Goal: Task Accomplishment & Management: Manage account settings

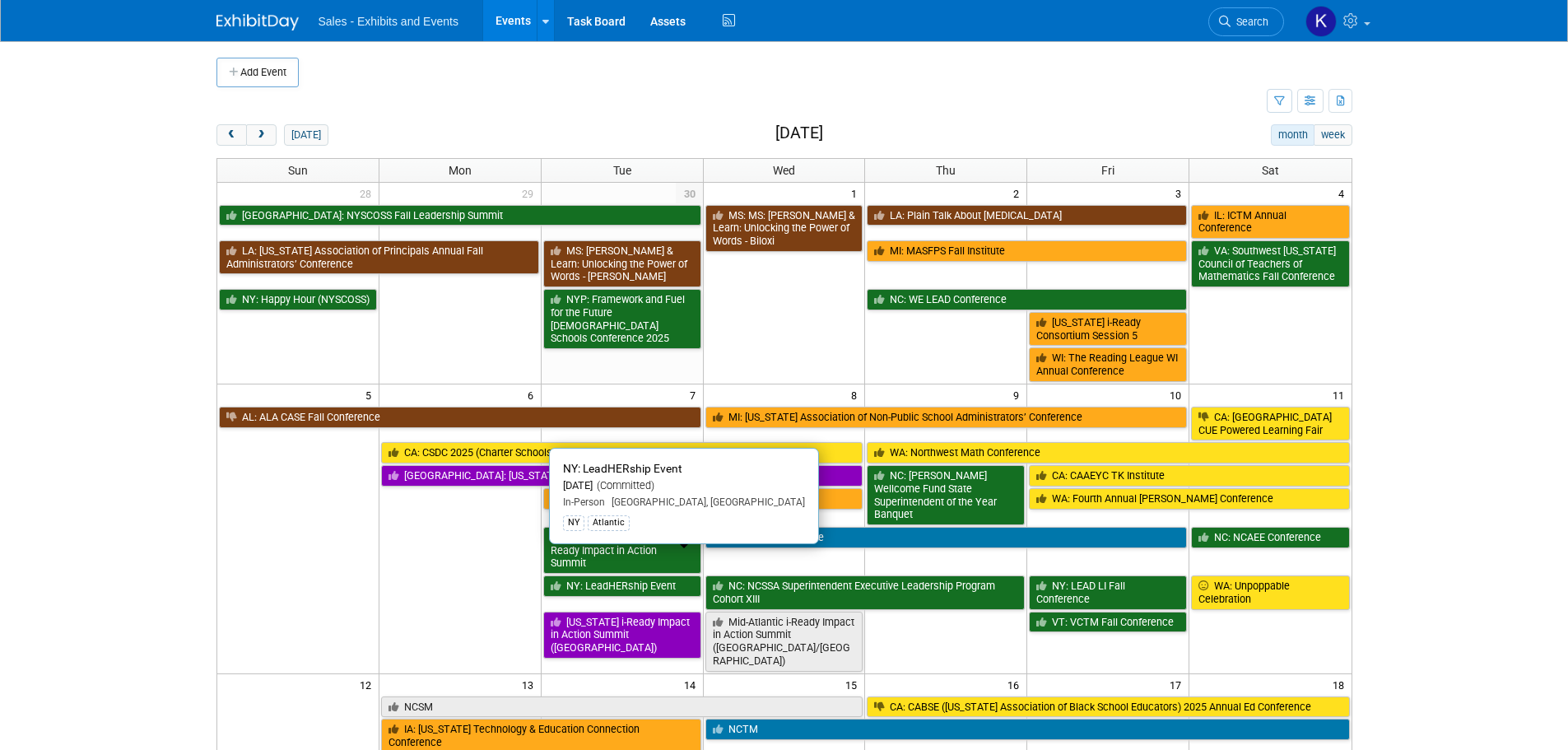
click at [635, 576] on link "NY: LeadHERship Event" at bounding box center [623, 586] width 158 height 21
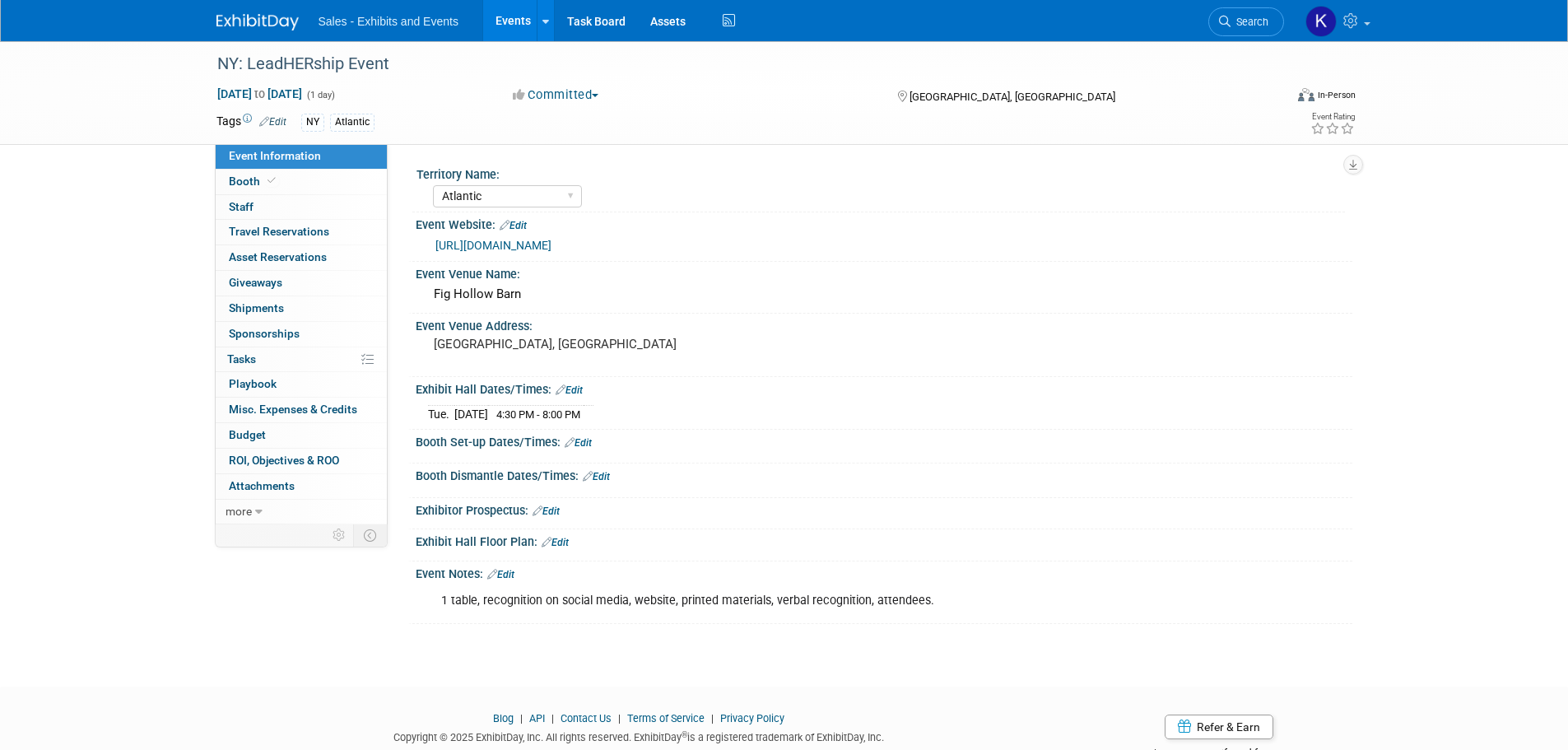
select select "Atlantic"
drag, startPoint x: 508, startPoint y: 572, endPoint x: 540, endPoint y: 574, distance: 32.1
click at [508, 572] on link "Edit" at bounding box center [501, 574] width 28 height 12
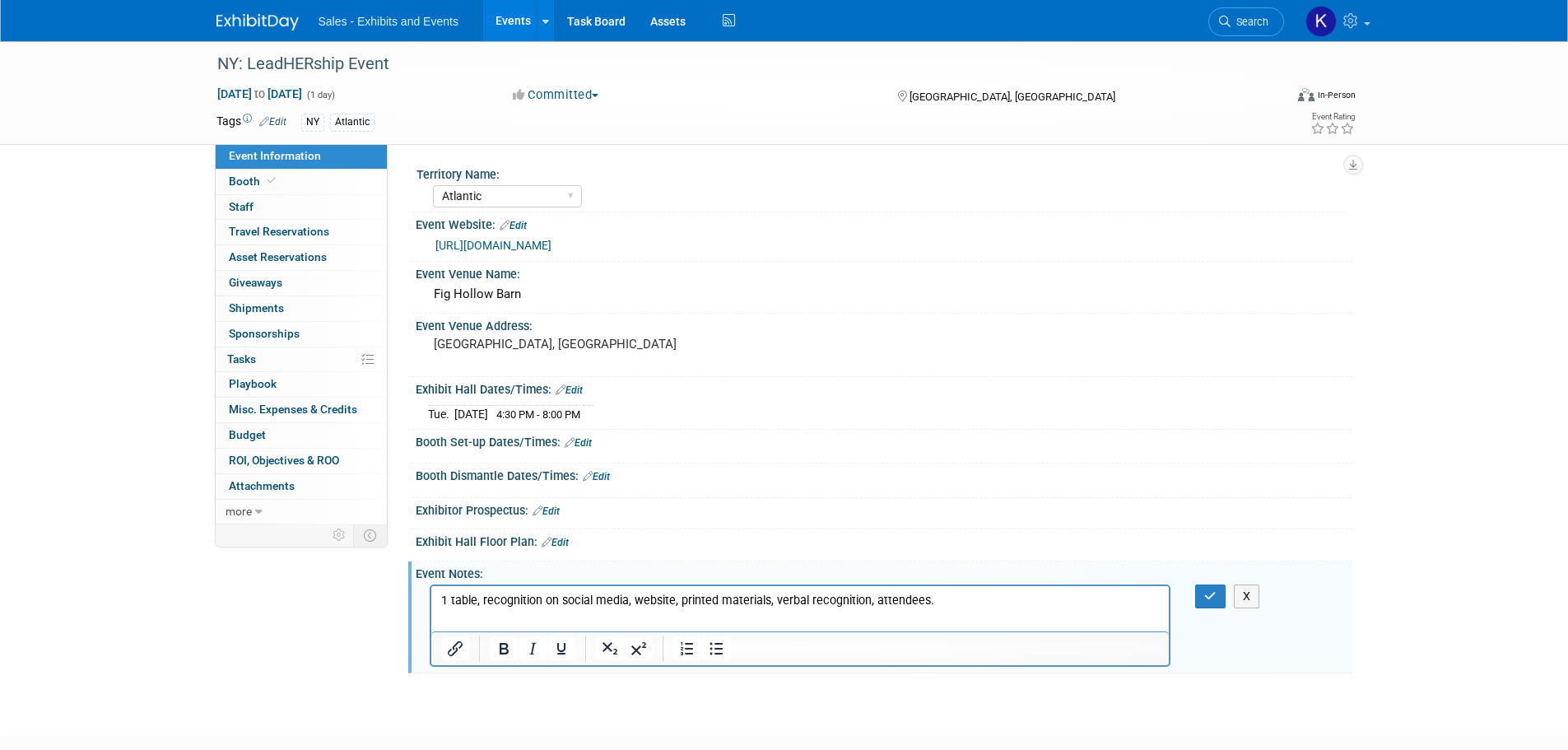
click at [961, 600] on p "1 table, recognition on social media, website, printed materials, verbal recogn…" at bounding box center [800, 601] width 719 height 17
click at [1212, 599] on icon "button" at bounding box center [1209, 596] width 12 height 12
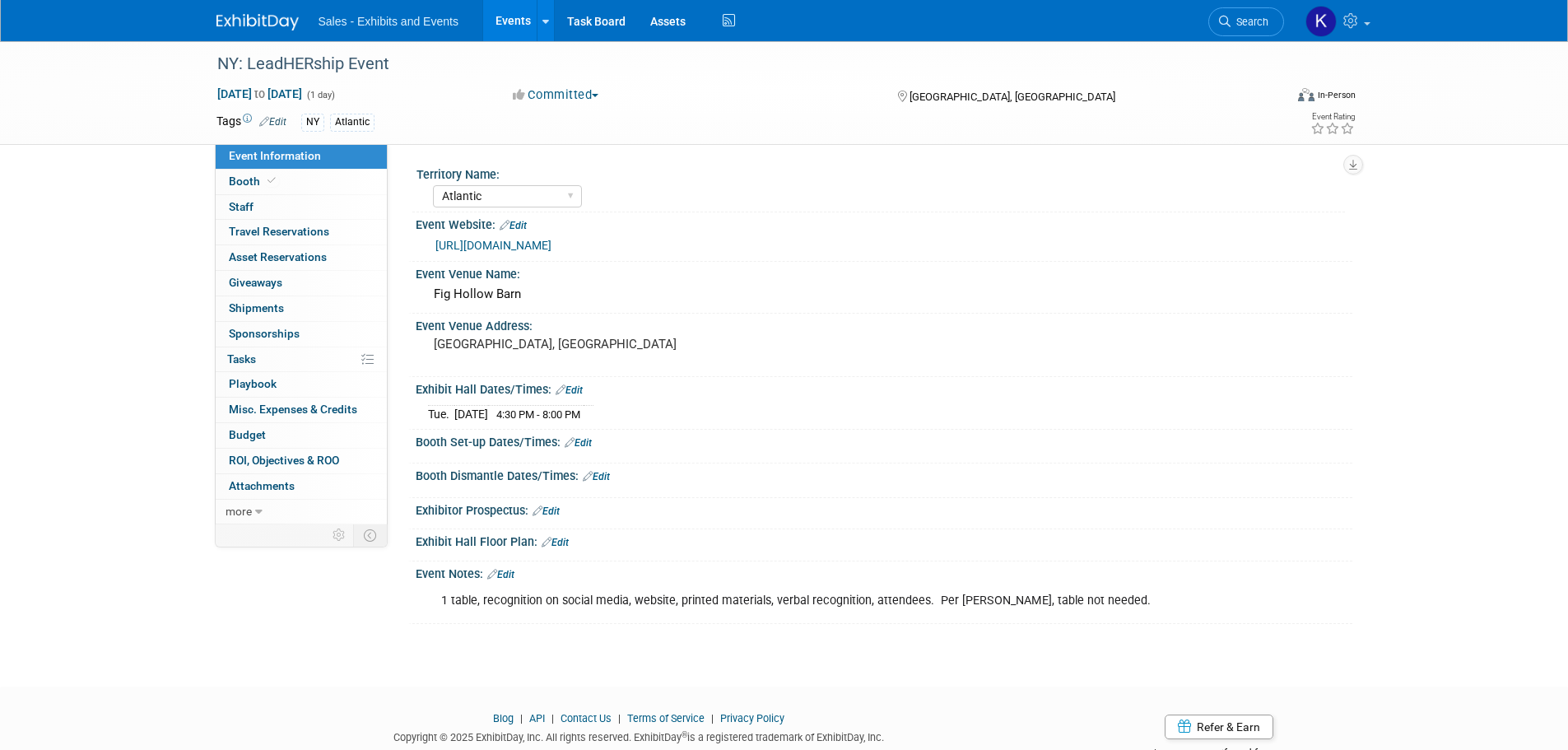
click at [509, 573] on link "Edit" at bounding box center [501, 574] width 28 height 12
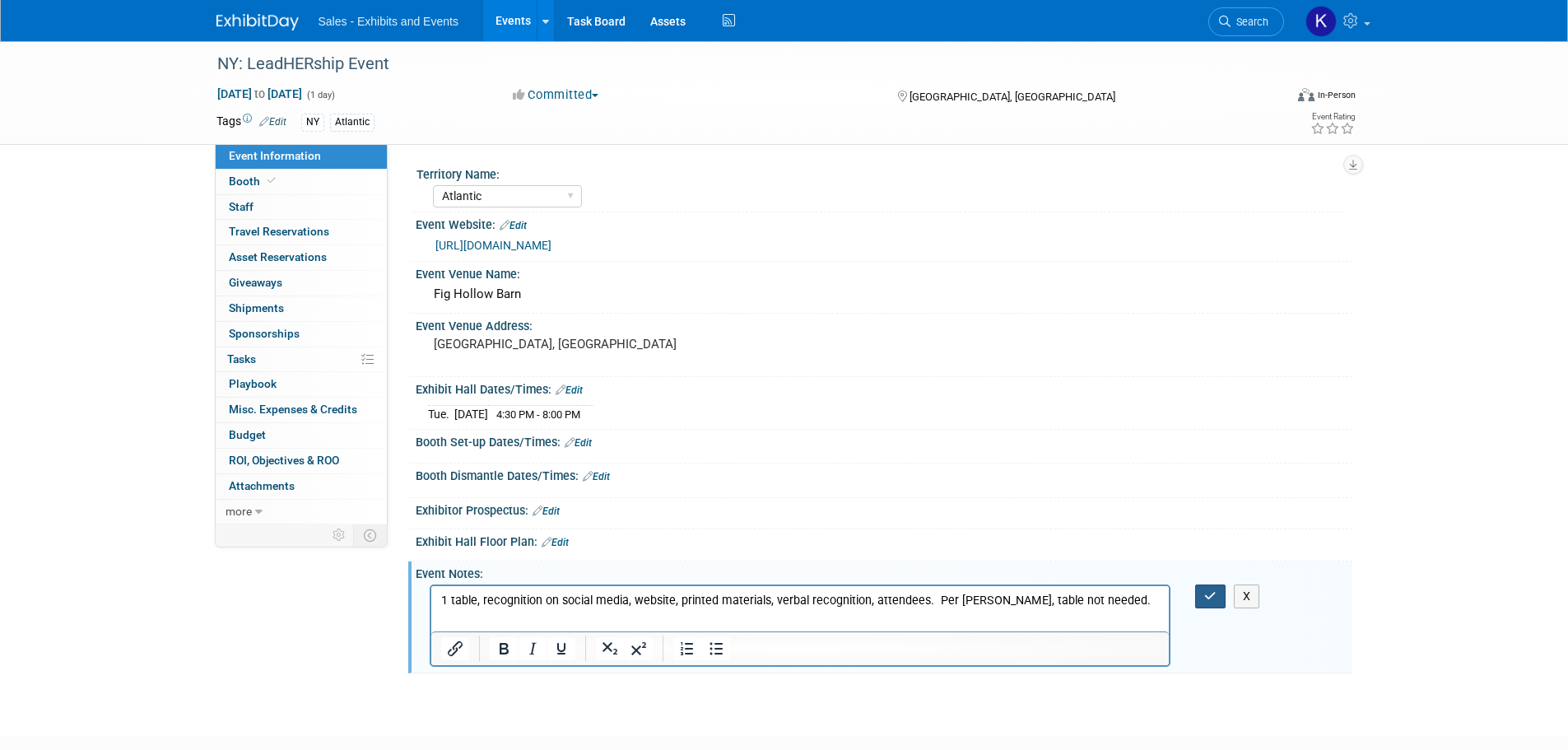
click at [1215, 594] on icon "button" at bounding box center [1209, 596] width 12 height 12
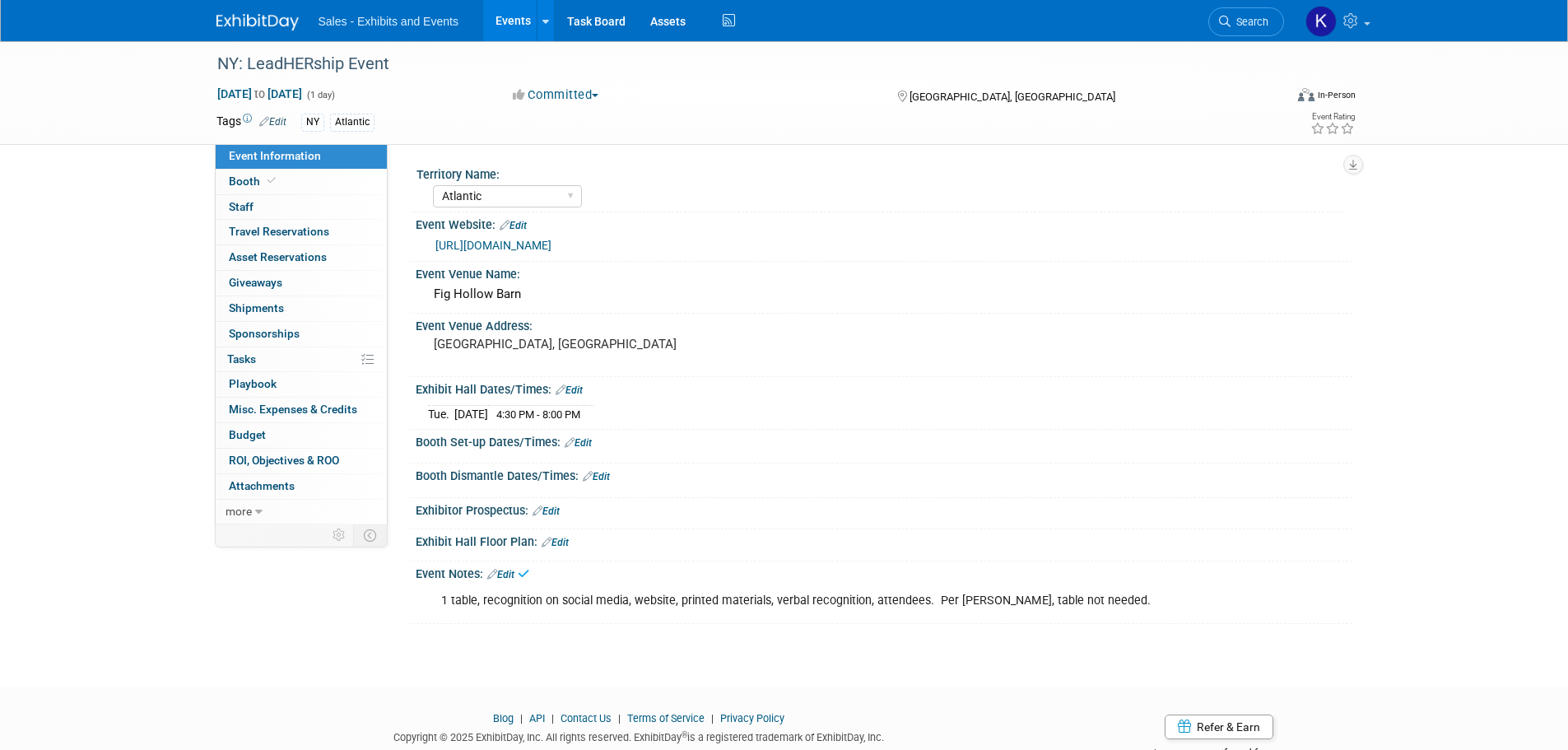
drag, startPoint x: 1119, startPoint y: 600, endPoint x: 1082, endPoint y: 600, distance: 37.0
click at [1114, 600] on div "1 table, recognition on social media, website, printed materials, verbal recogn…" at bounding box center [800, 601] width 741 height 33
drag, startPoint x: 506, startPoint y: 571, endPoint x: 777, endPoint y: 575, distance: 271.0
click at [506, 571] on link "Edit" at bounding box center [501, 574] width 28 height 12
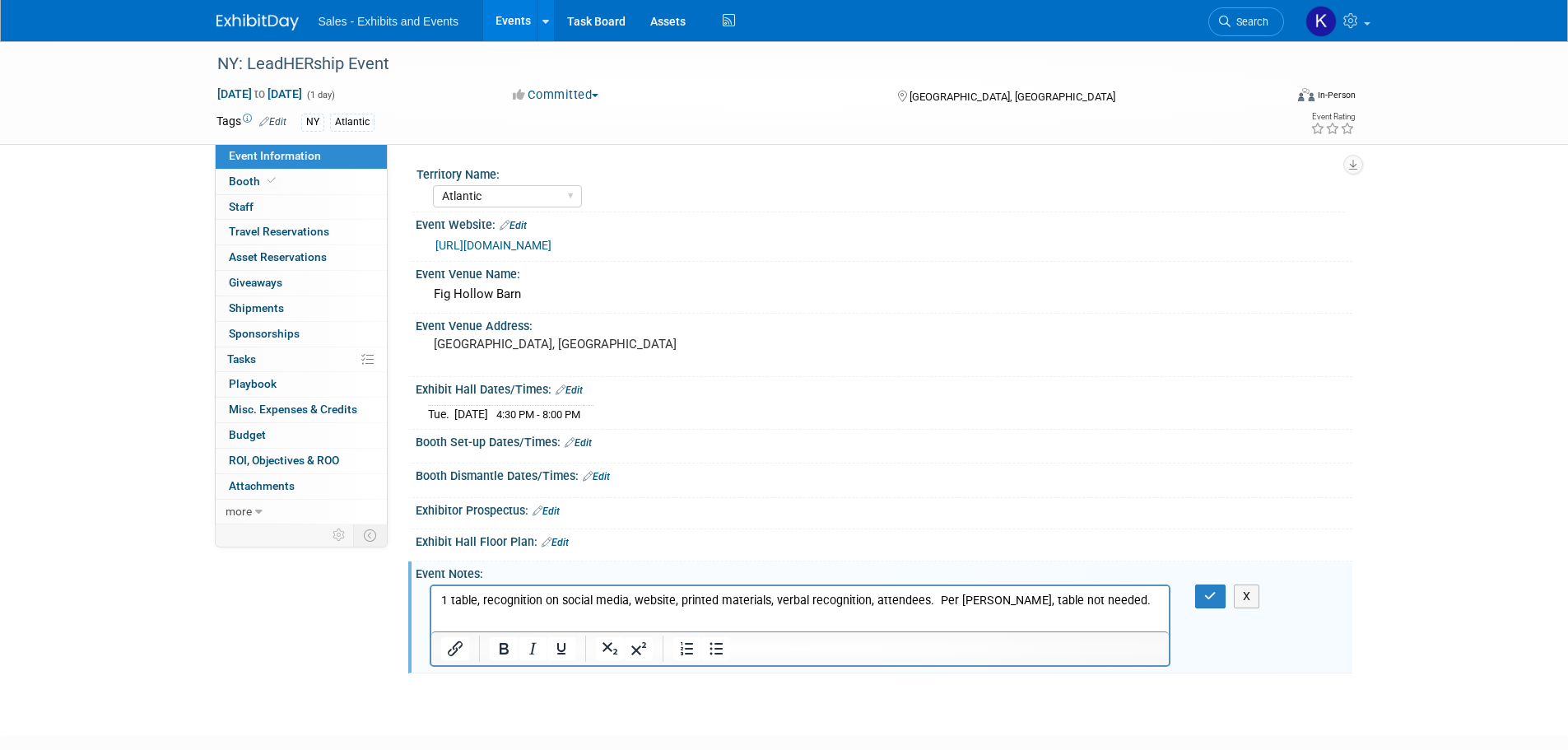
click at [1108, 601] on p "1 table, recognition on social media, website, printed materials, verbal recogn…" at bounding box center [800, 601] width 719 height 17
click at [1207, 594] on icon "button" at bounding box center [1209, 596] width 12 height 12
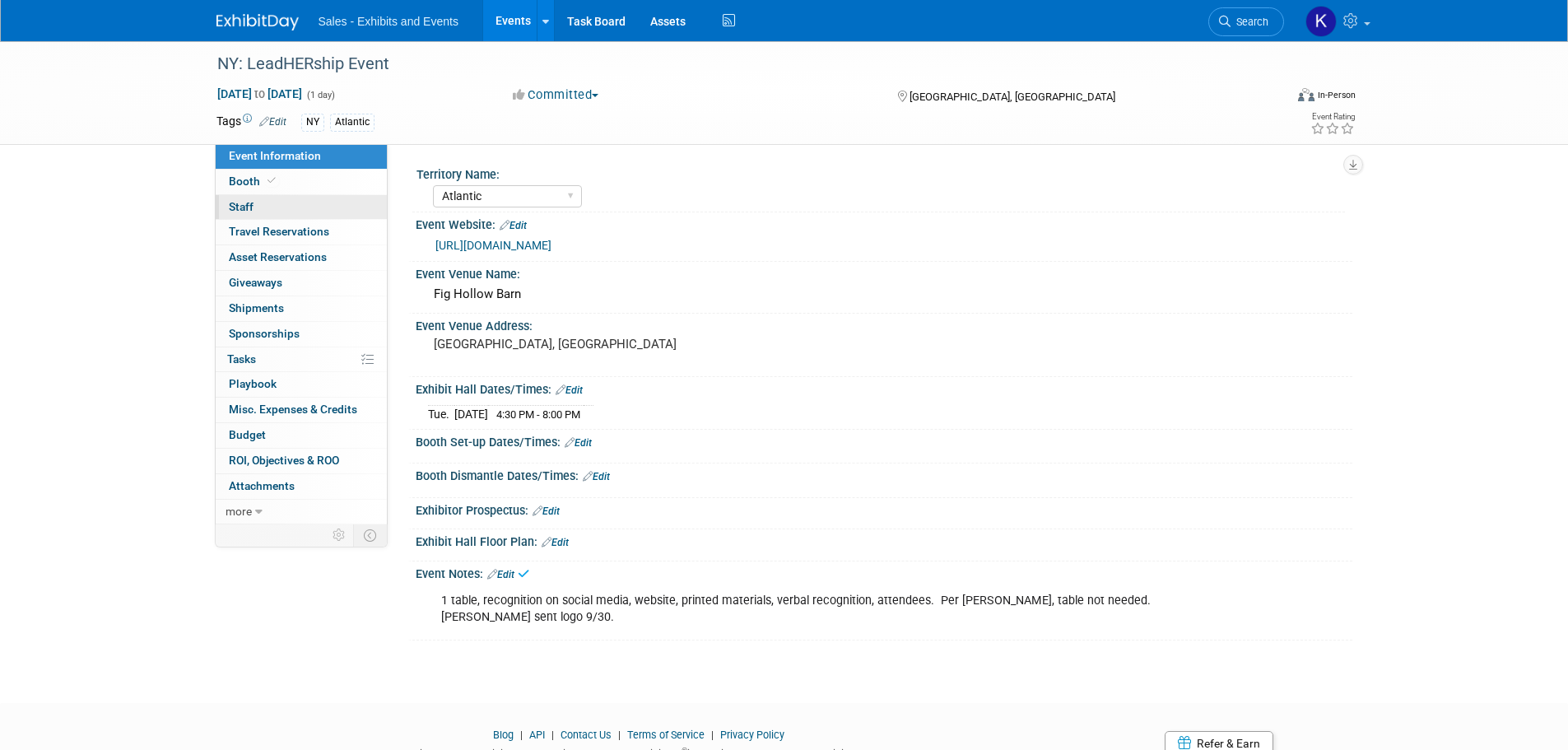
click at [240, 209] on span "Staff 0" at bounding box center [241, 206] width 25 height 13
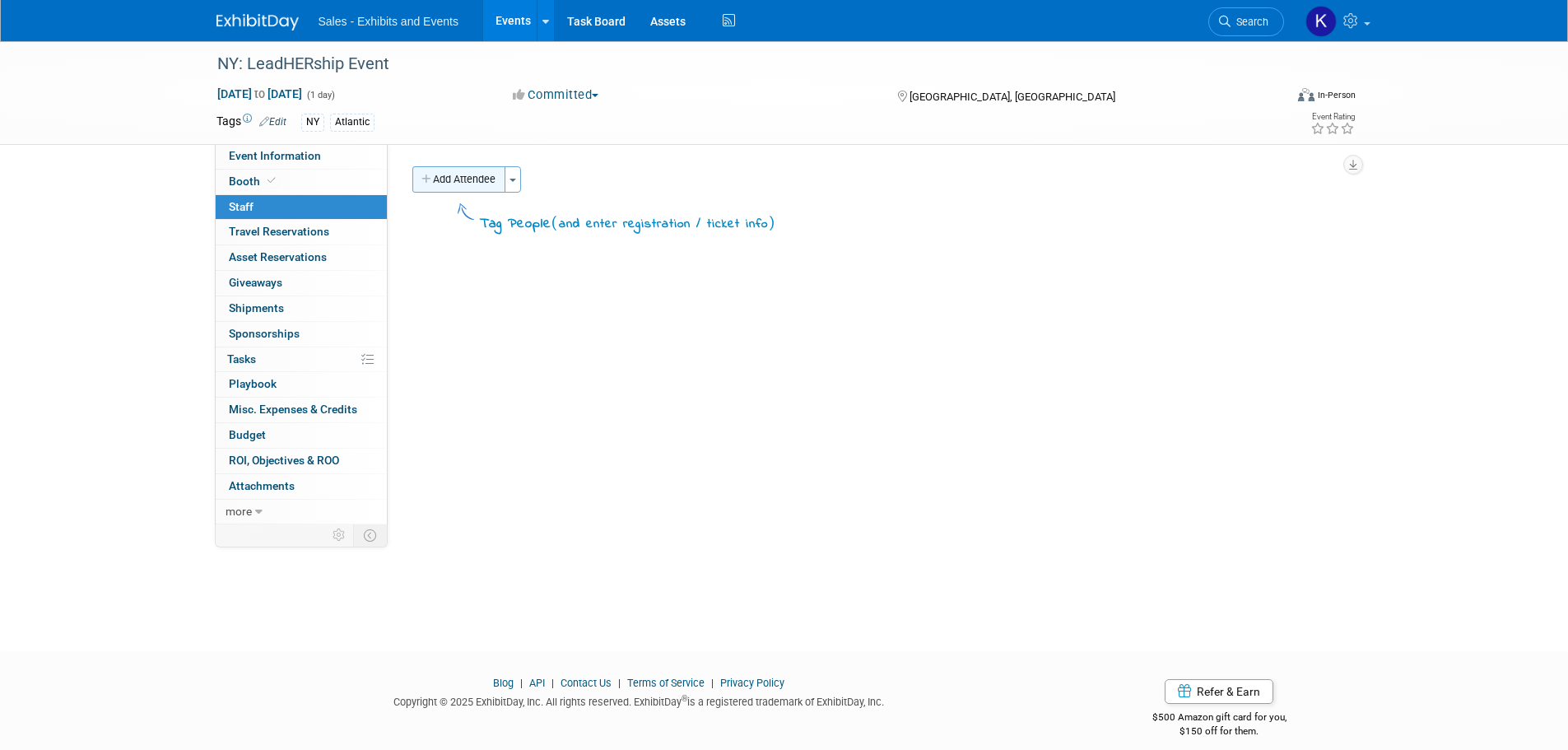
click at [478, 185] on button "Add Attendee" at bounding box center [458, 179] width 93 height 27
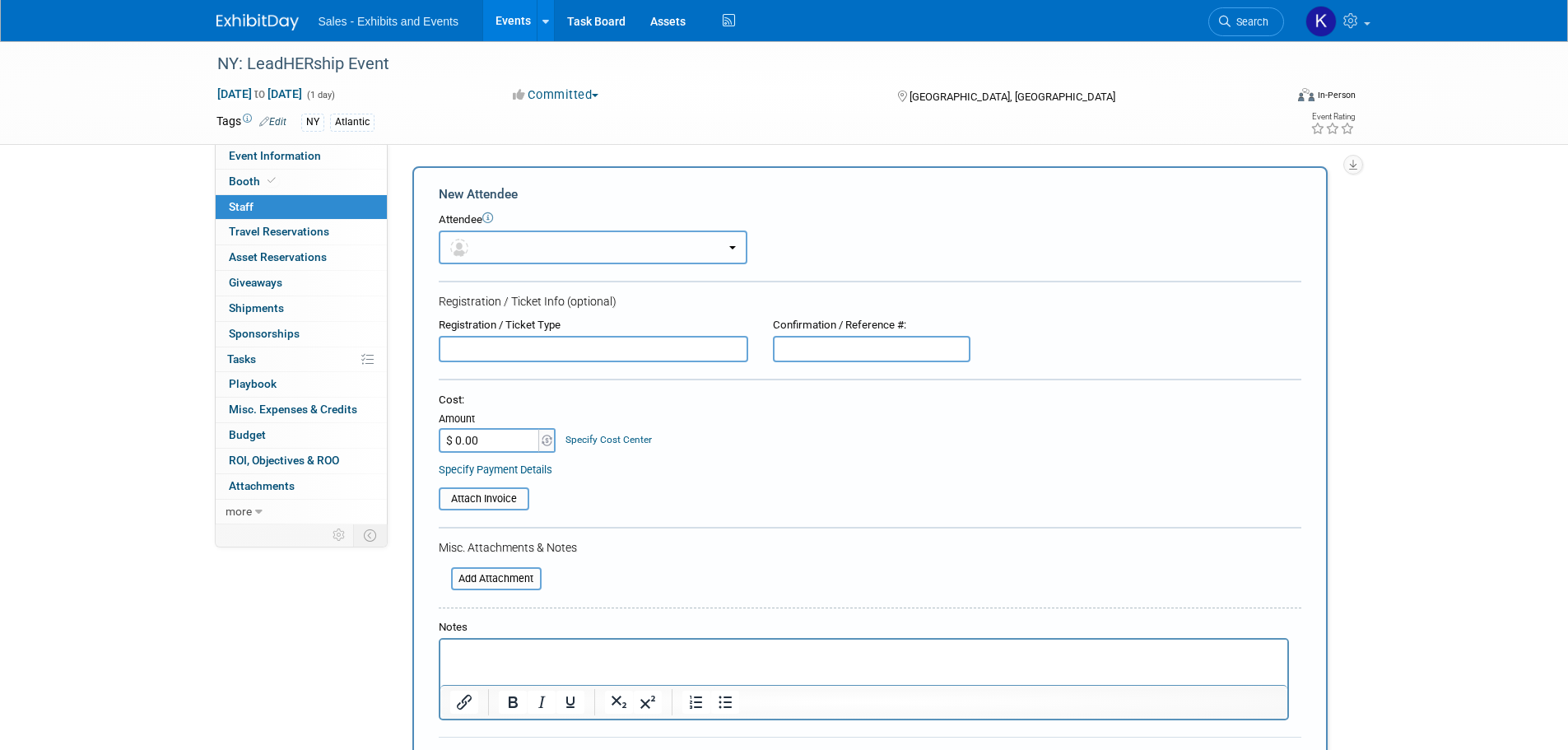
click at [536, 238] on button "button" at bounding box center [593, 248] width 309 height 34
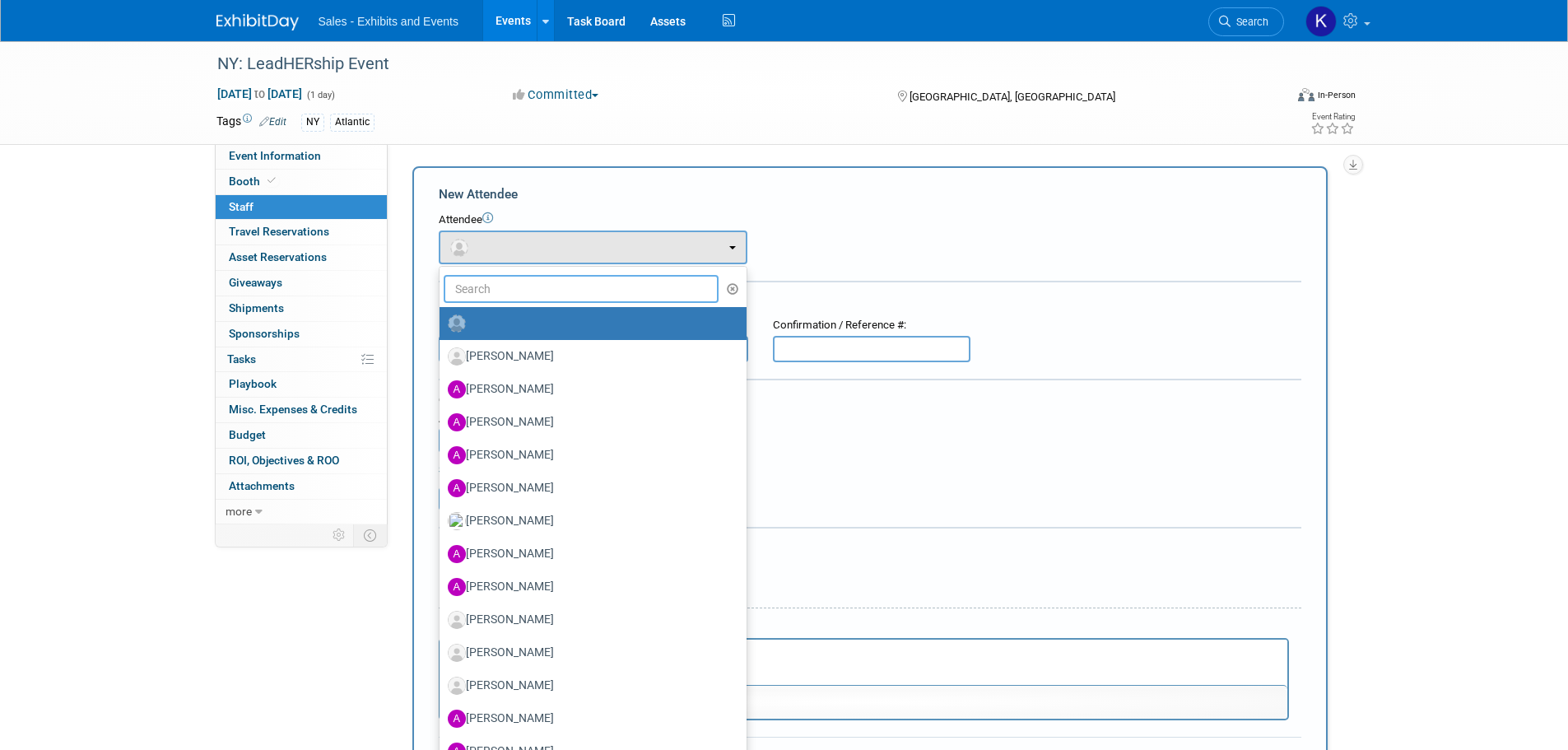
click at [554, 300] on input "text" at bounding box center [581, 289] width 276 height 28
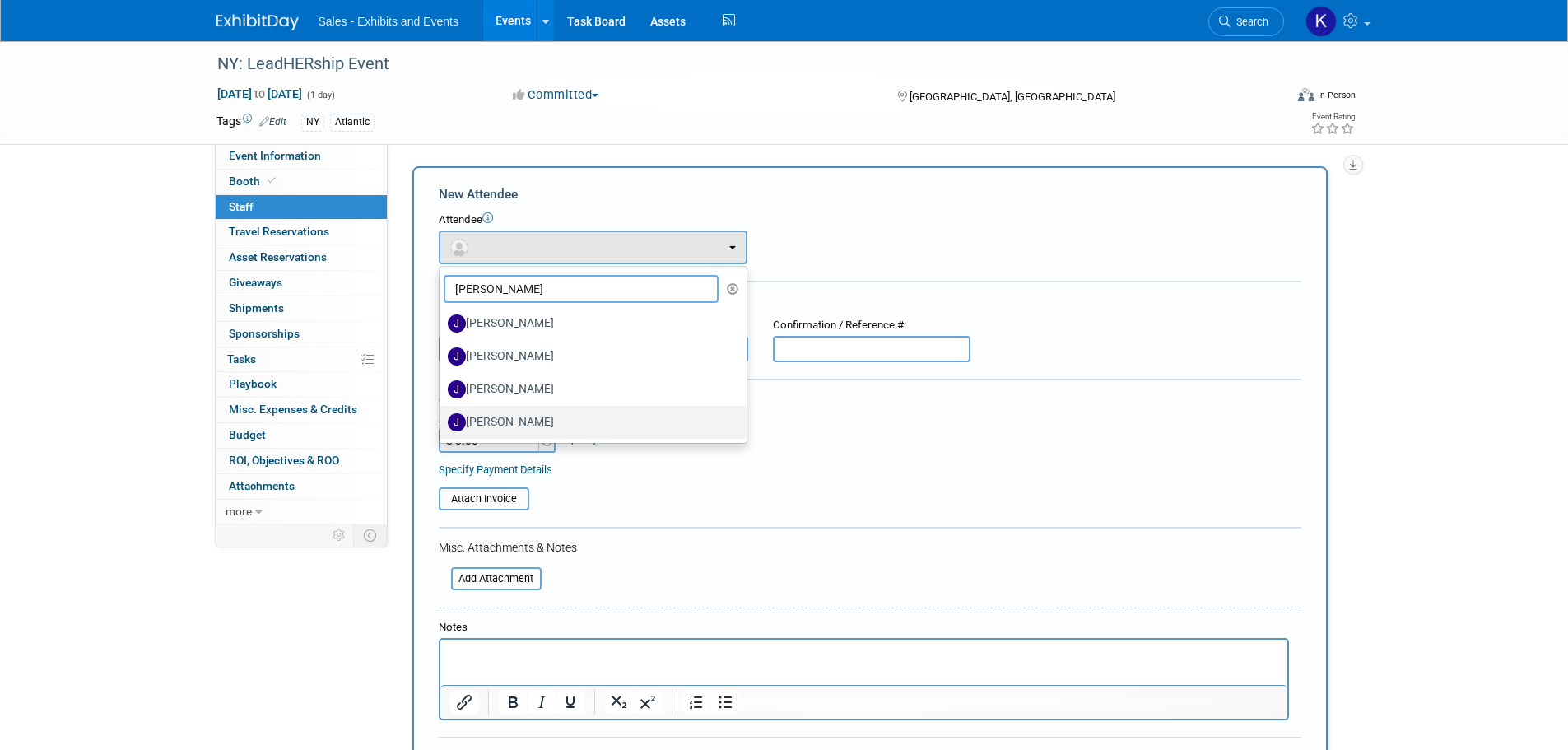
type input "Jeff"
click at [527, 421] on label "Jeffrey Lipinczyk" at bounding box center [589, 422] width 282 height 27
click at [442, 421] on input "Jeffrey Lipinczyk" at bounding box center [437, 421] width 11 height 11
select select "a2556055-7488-4c55-910e-3b3ee26b0a37"
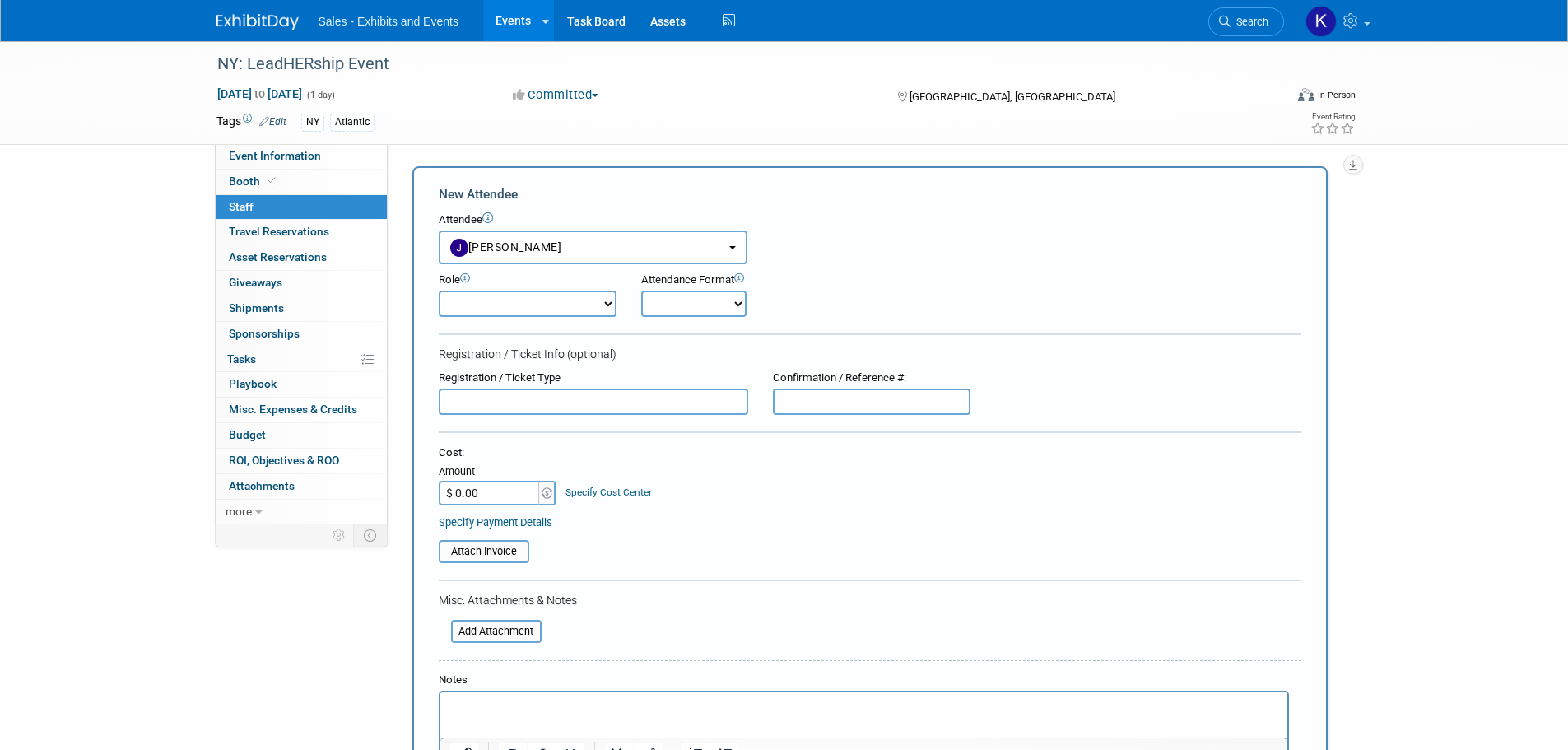
click at [599, 299] on select "Author Demonstrator Host Planner Presenter Product Rep Sales Representative" at bounding box center [527, 304] width 177 height 27
select select "4"
click at [439, 291] on select "Author Demonstrator Host Planner Presenter Product Rep Sales Representative" at bounding box center [527, 304] width 177 height 27
click at [701, 309] on select "Onsite Remote" at bounding box center [693, 304] width 106 height 27
select select "1"
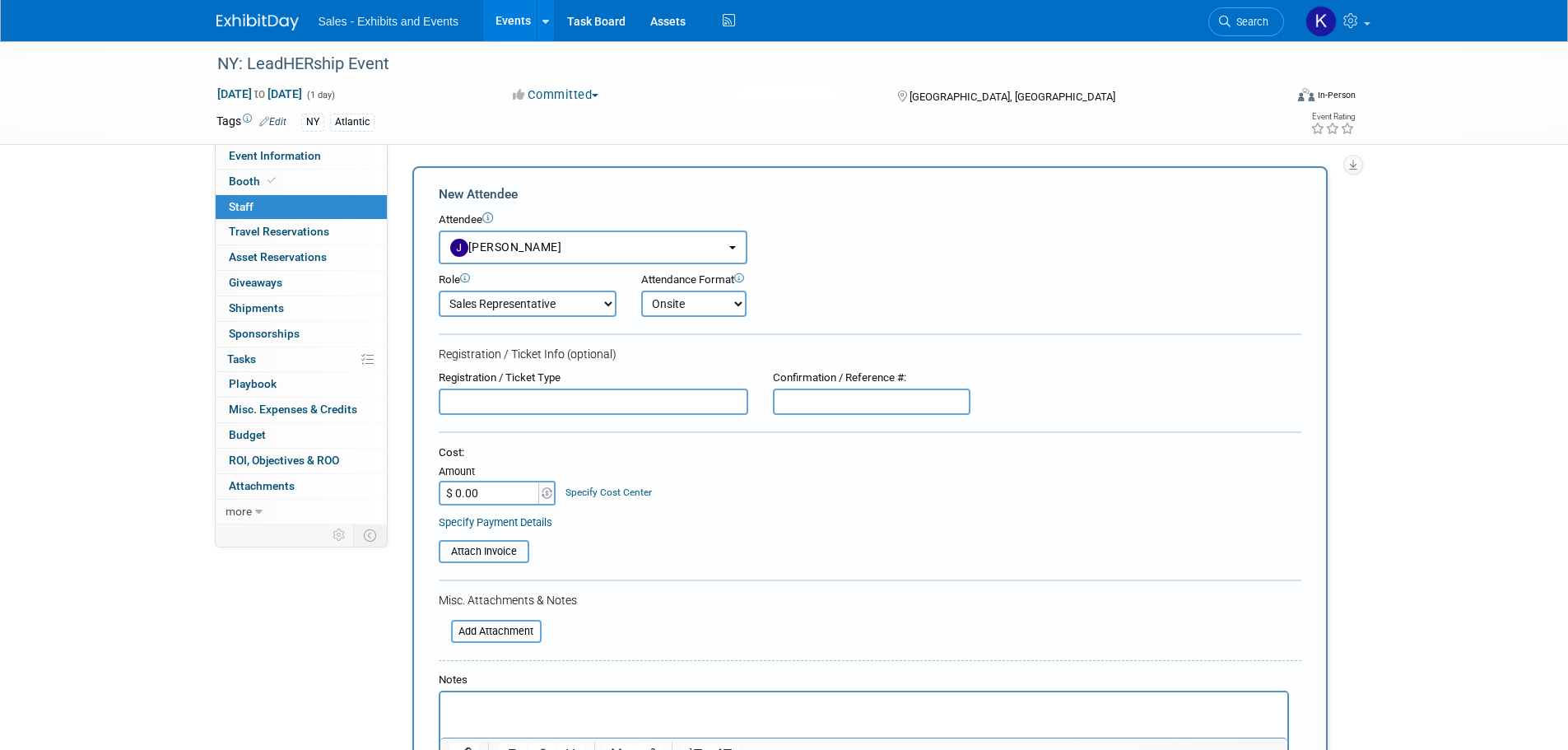
click at [641, 291] on select "Onsite Remote" at bounding box center [693, 304] width 106 height 27
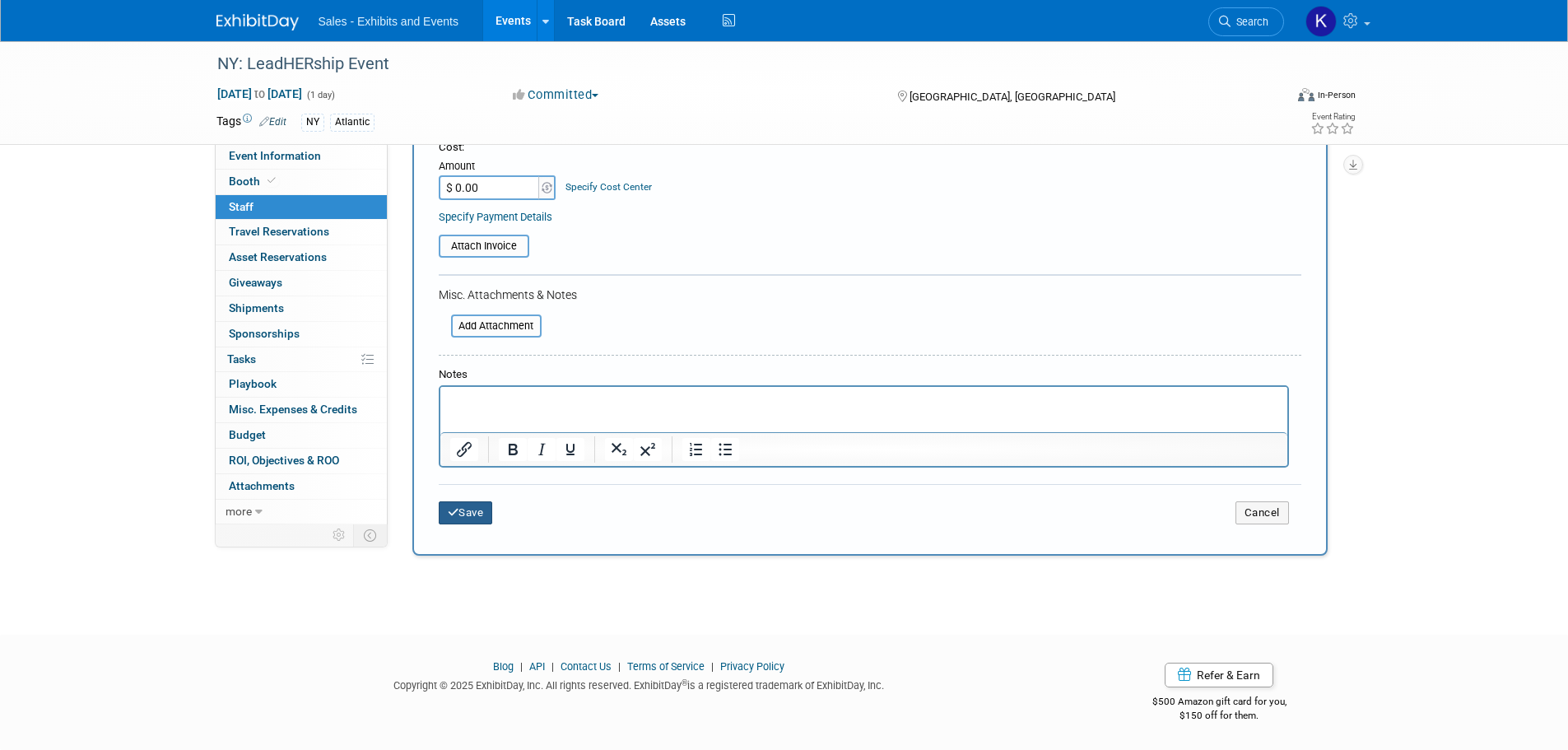
click at [474, 514] on button "Save" at bounding box center [465, 513] width 54 height 23
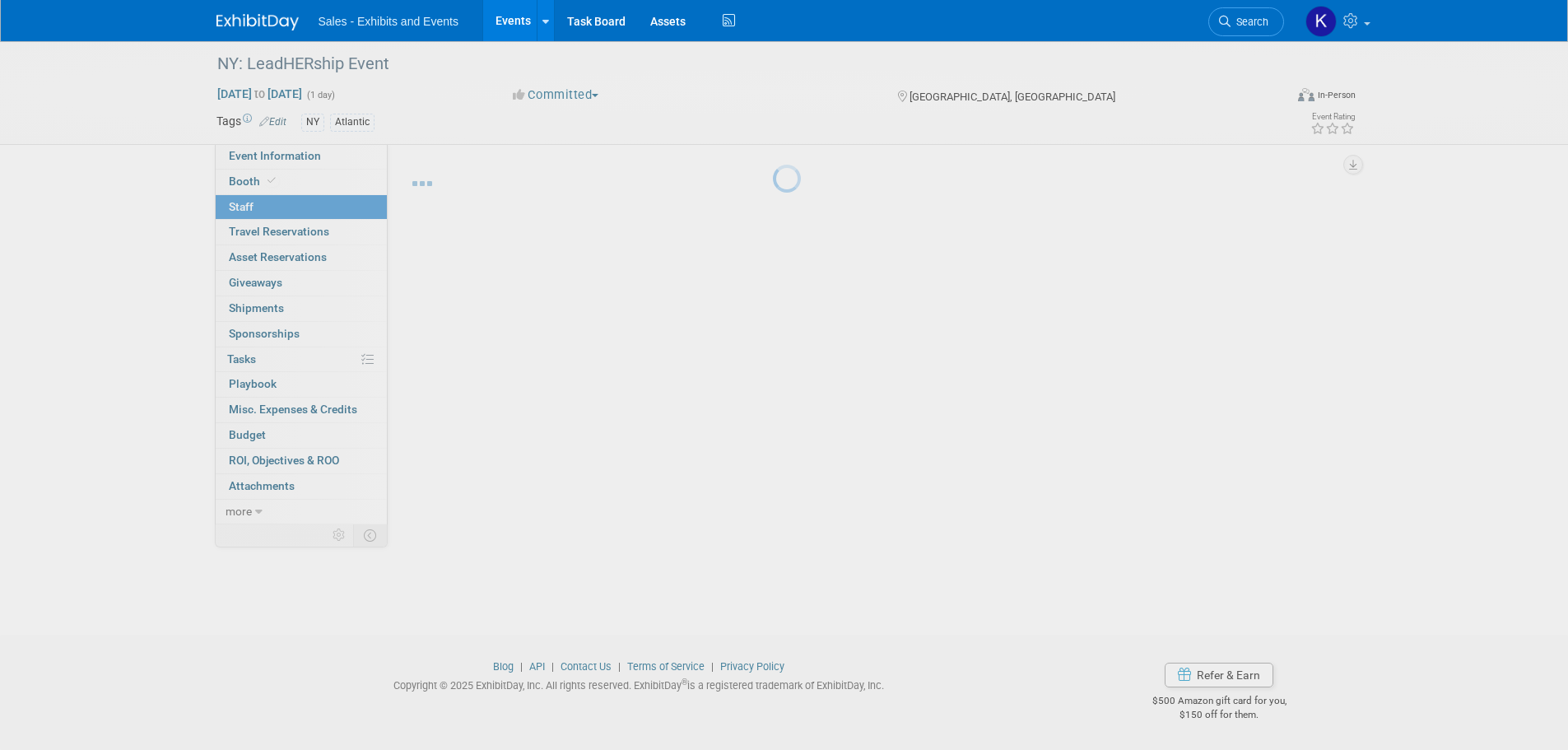
scroll to position [17, 0]
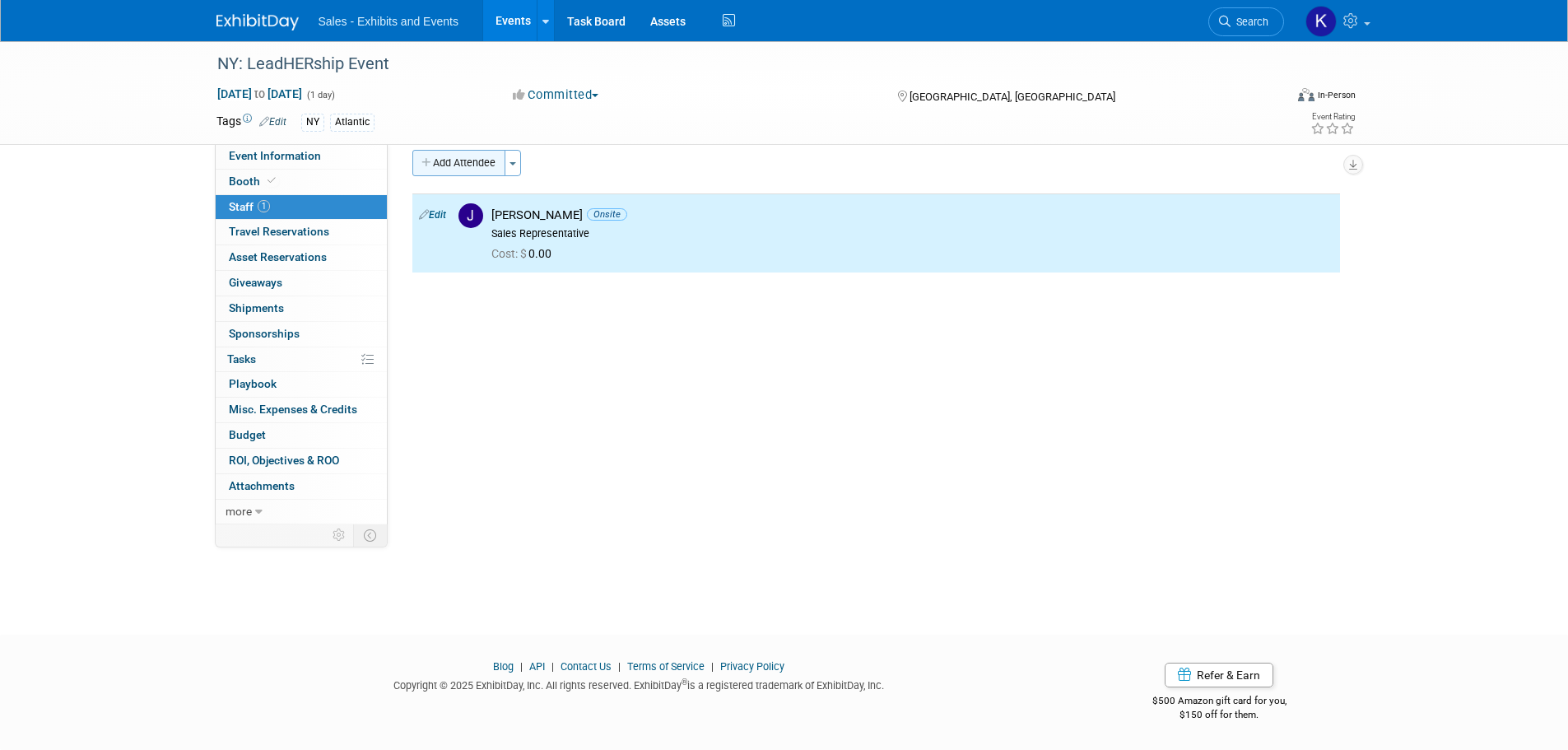
click at [474, 163] on button "Add Attendee" at bounding box center [458, 163] width 93 height 27
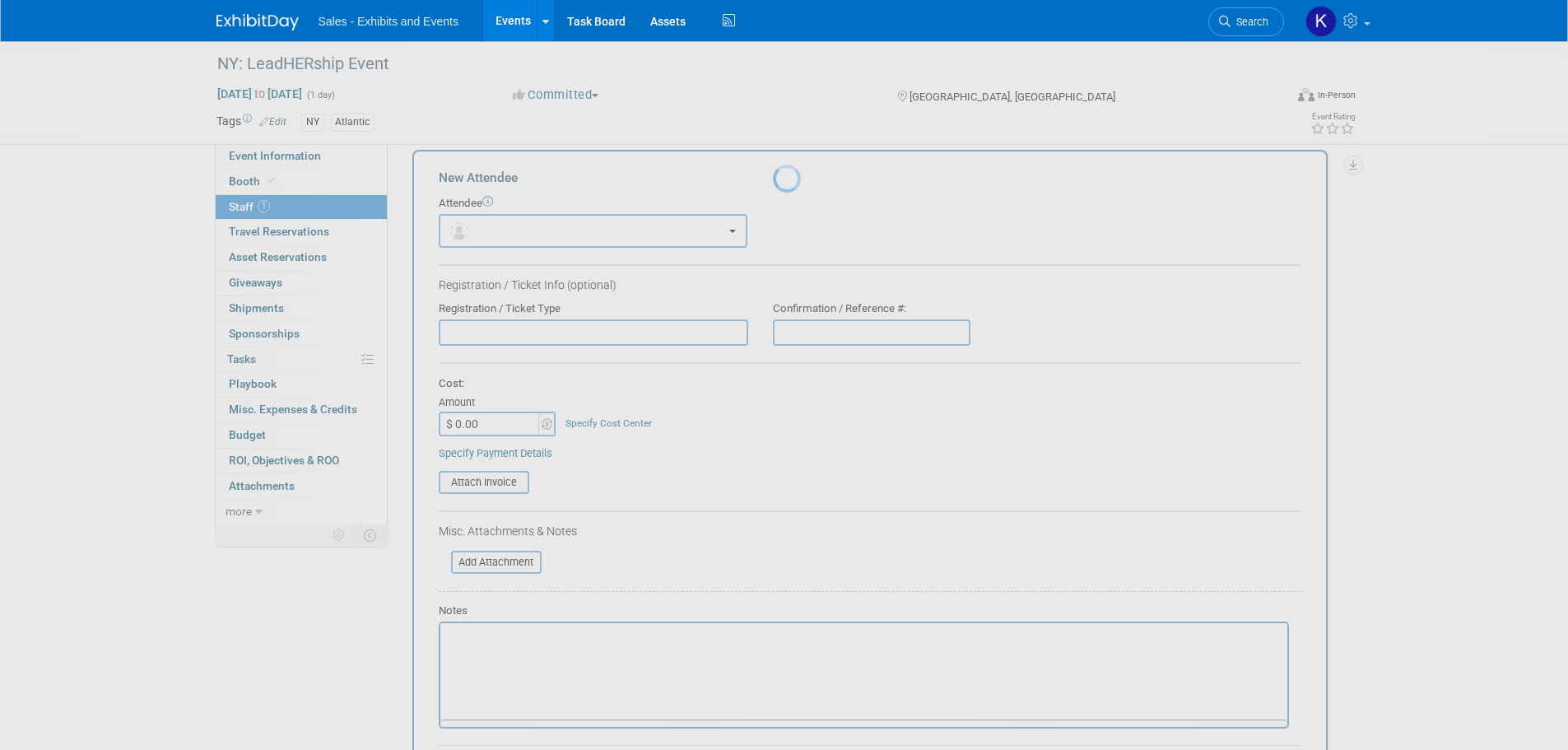
scroll to position [0, 0]
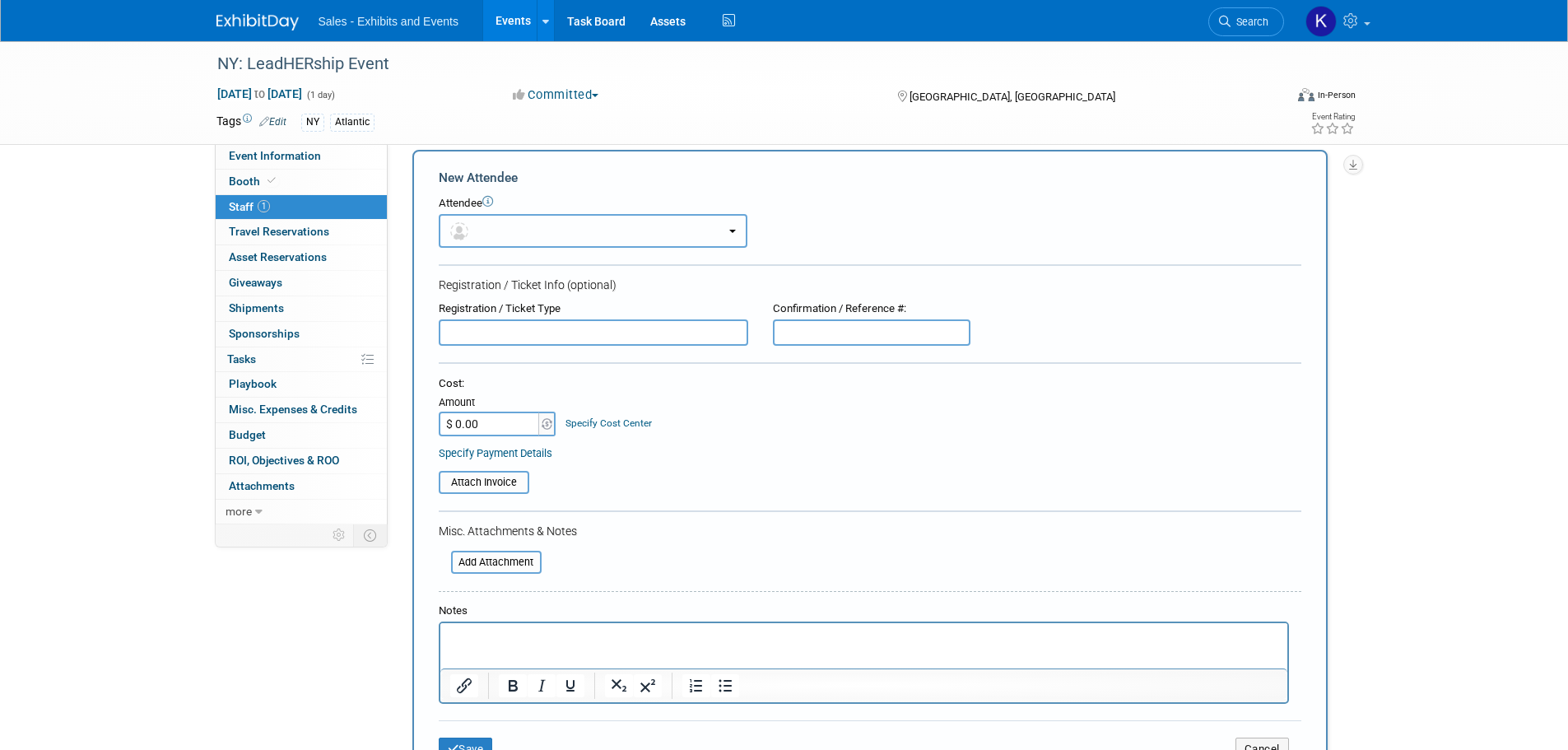
click at [540, 230] on button "button" at bounding box center [593, 231] width 309 height 34
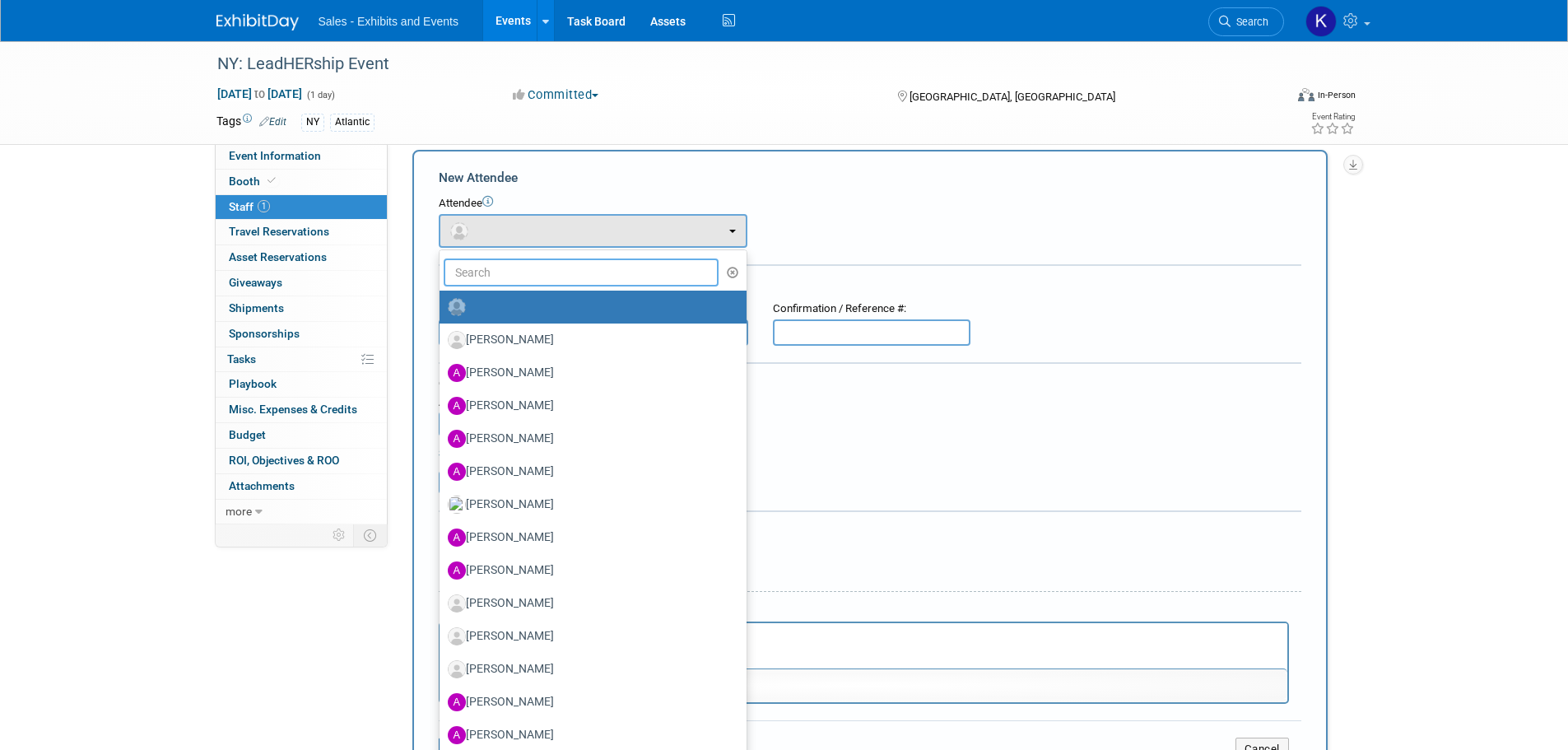
click at [548, 279] on input "text" at bounding box center [581, 272] width 276 height 28
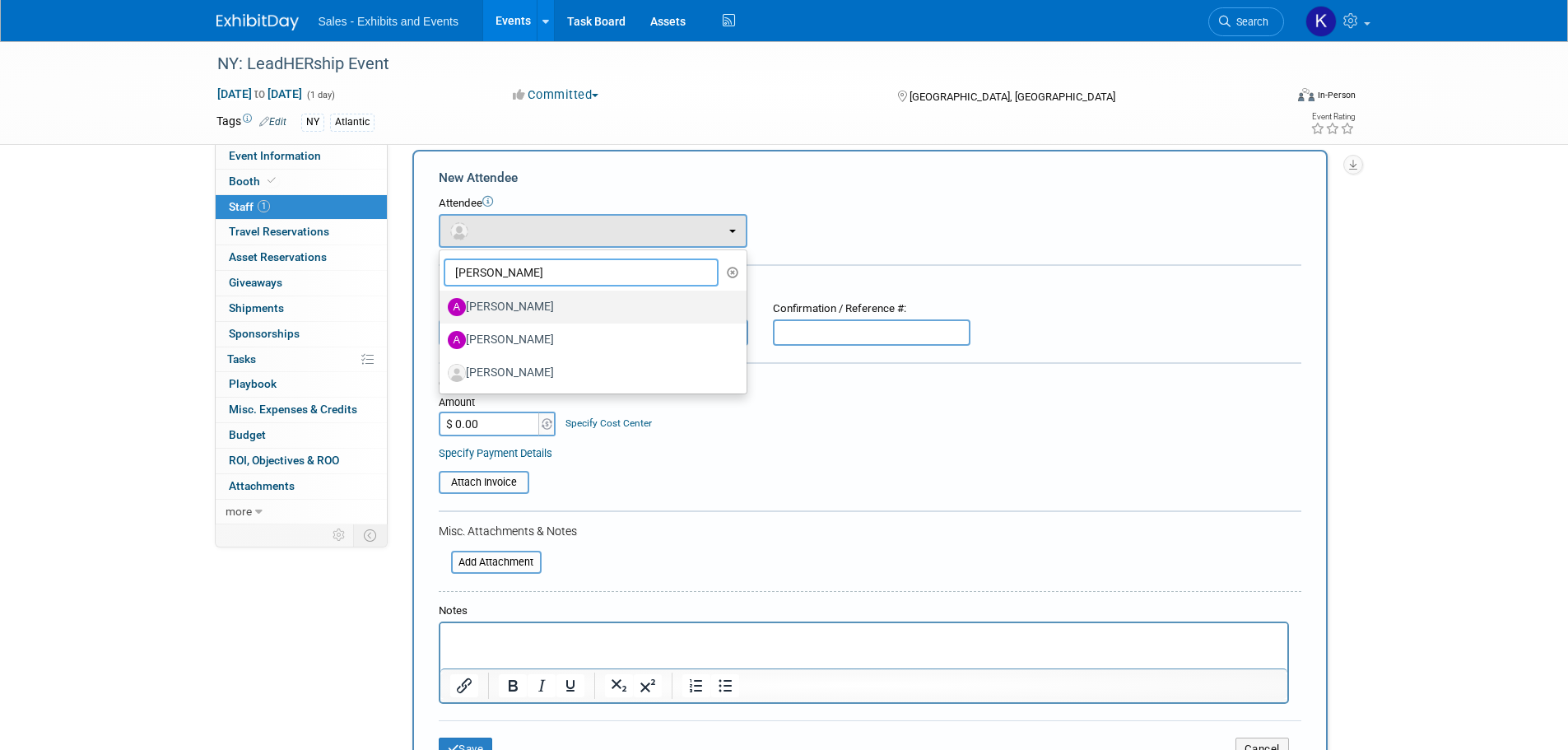
type input "Alicia"
drag, startPoint x: 525, startPoint y: 303, endPoint x: 601, endPoint y: 304, distance: 76.0
click at [525, 305] on label "Alicia Kraack" at bounding box center [589, 306] width 282 height 27
click at [442, 305] on input "Alicia Kraack" at bounding box center [437, 306] width 11 height 11
select select "153b5b4f-3e68-4b15-b6b6-64874c3b3266"
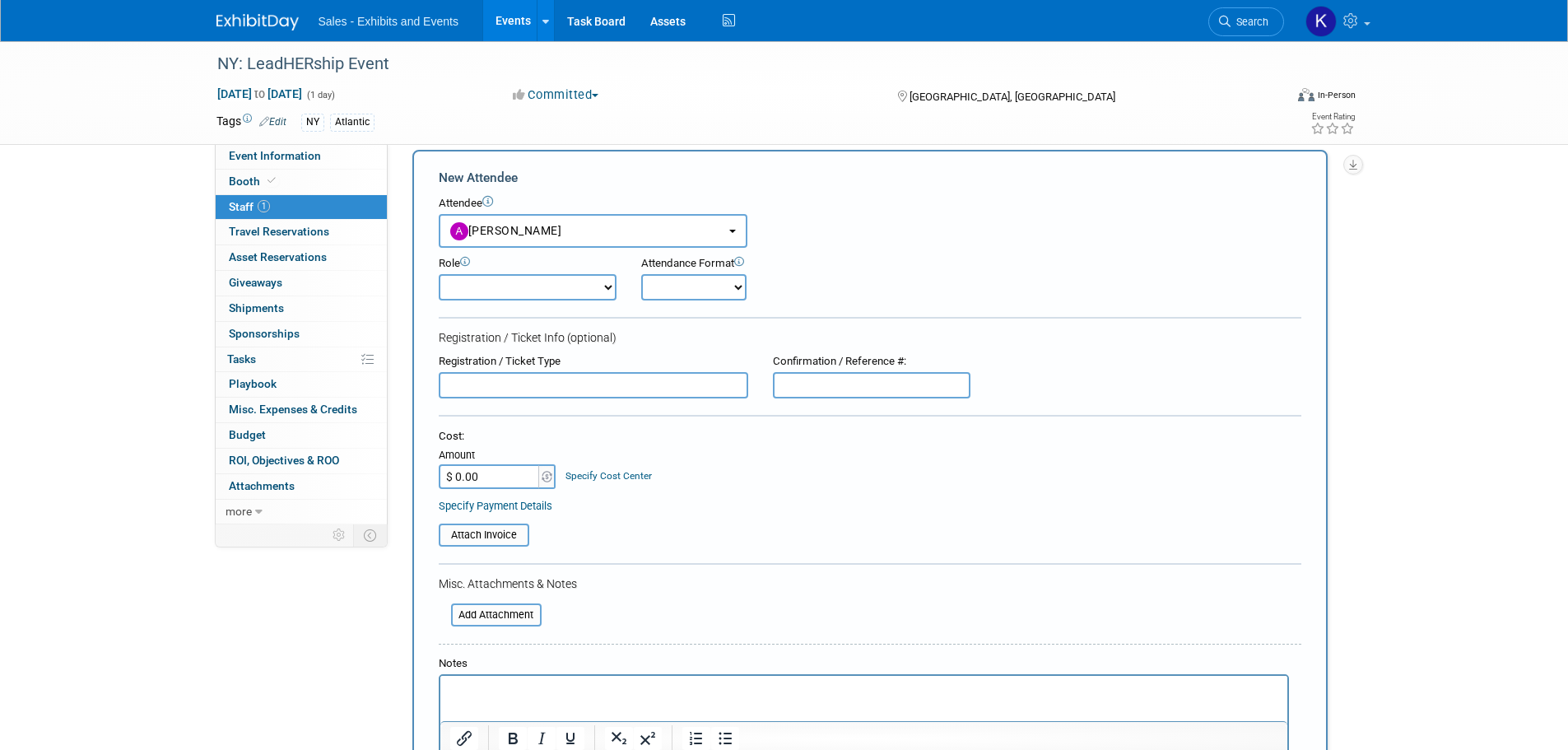
click at [604, 287] on select "Author Demonstrator Host Planner Presenter Product Rep Sales Representative" at bounding box center [527, 287] width 177 height 27
select select "4"
click at [439, 274] on select "Author Demonstrator Host Planner Presenter Product Rep Sales Representative" at bounding box center [527, 287] width 177 height 27
drag, startPoint x: 725, startPoint y: 288, endPoint x: 722, endPoint y: 297, distance: 9.5
click at [725, 288] on select "Onsite Remote" at bounding box center [693, 287] width 106 height 27
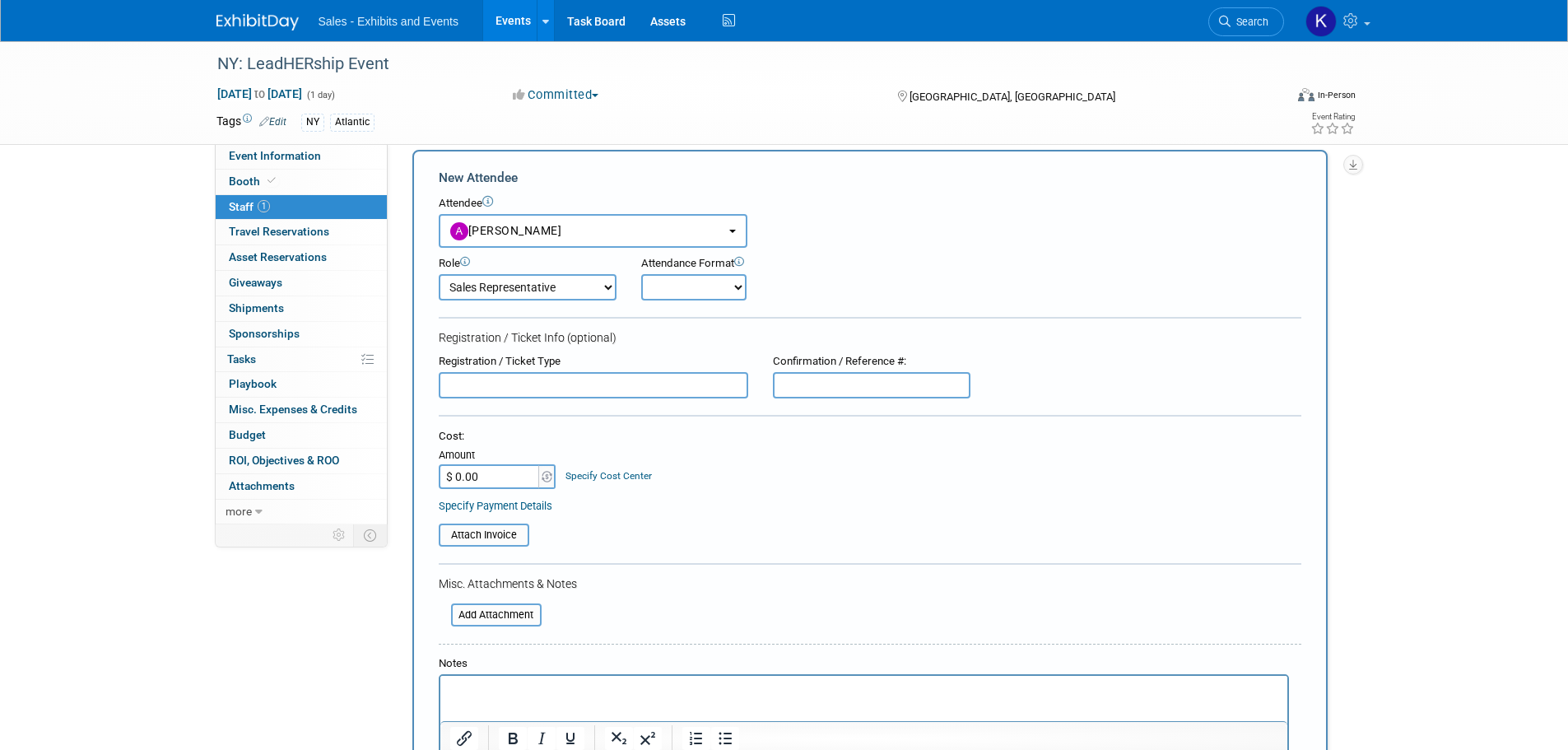
select select "1"
click at [641, 274] on select "Onsite Remote" at bounding box center [693, 287] width 106 height 27
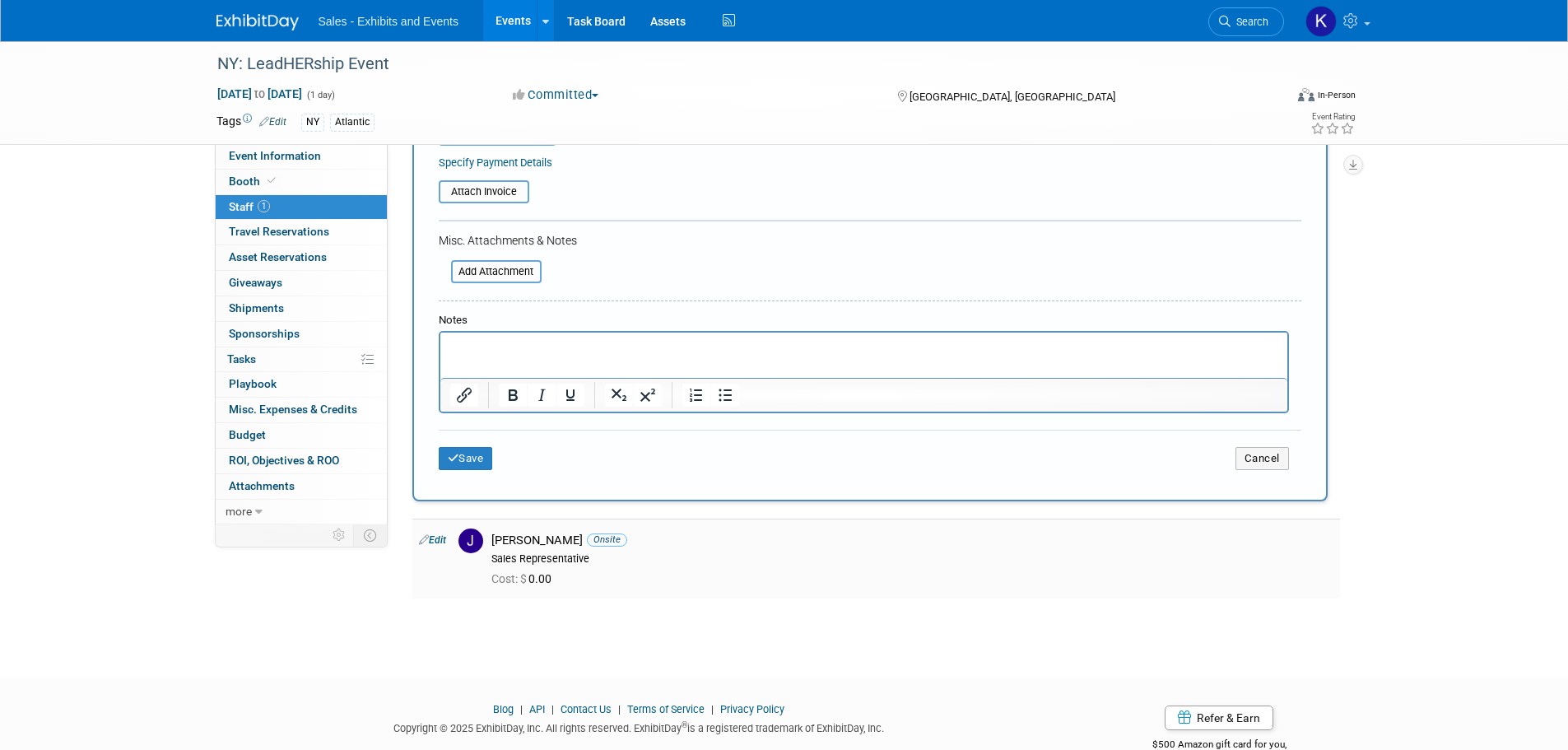
scroll to position [404, 0]
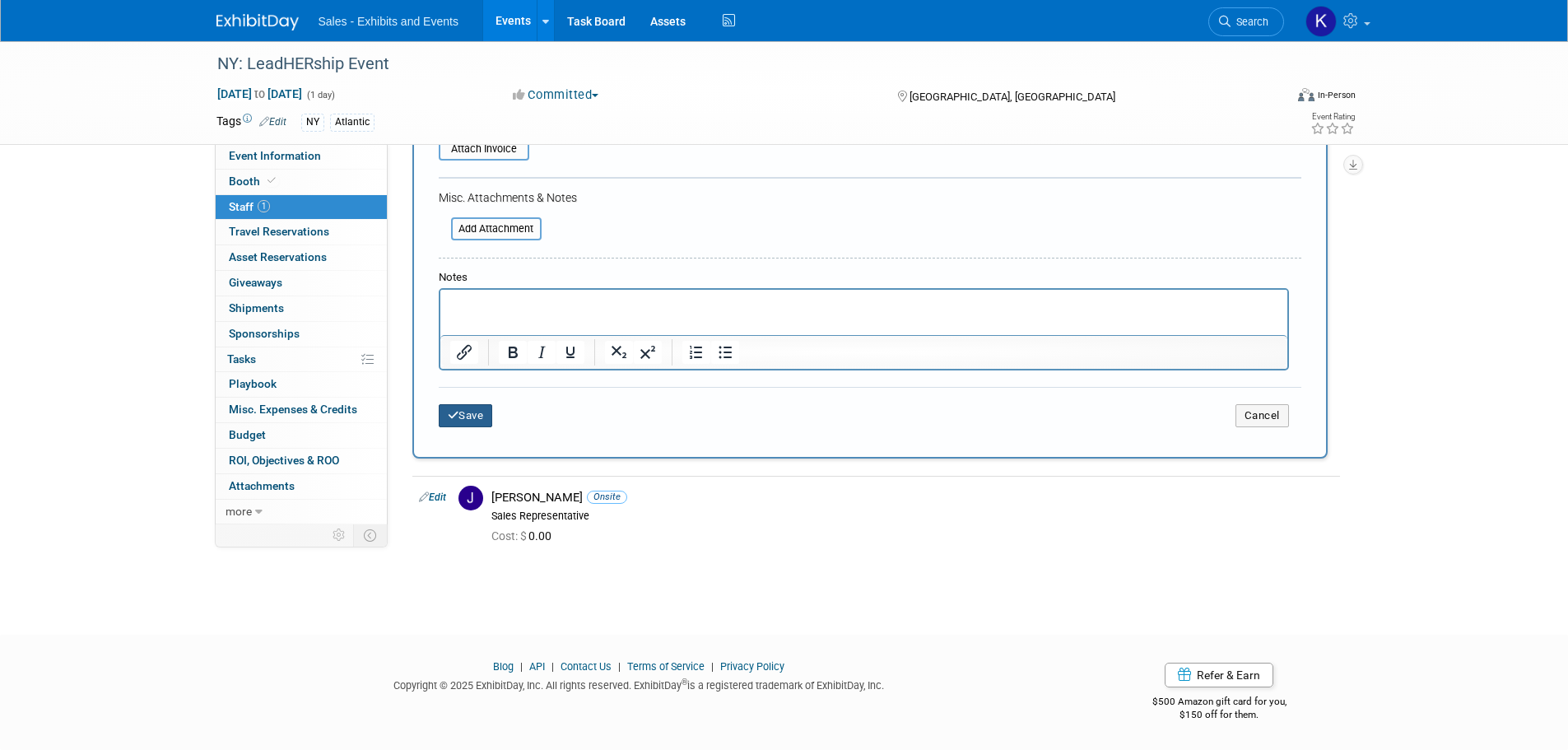
click at [470, 407] on button "Save" at bounding box center [465, 415] width 54 height 23
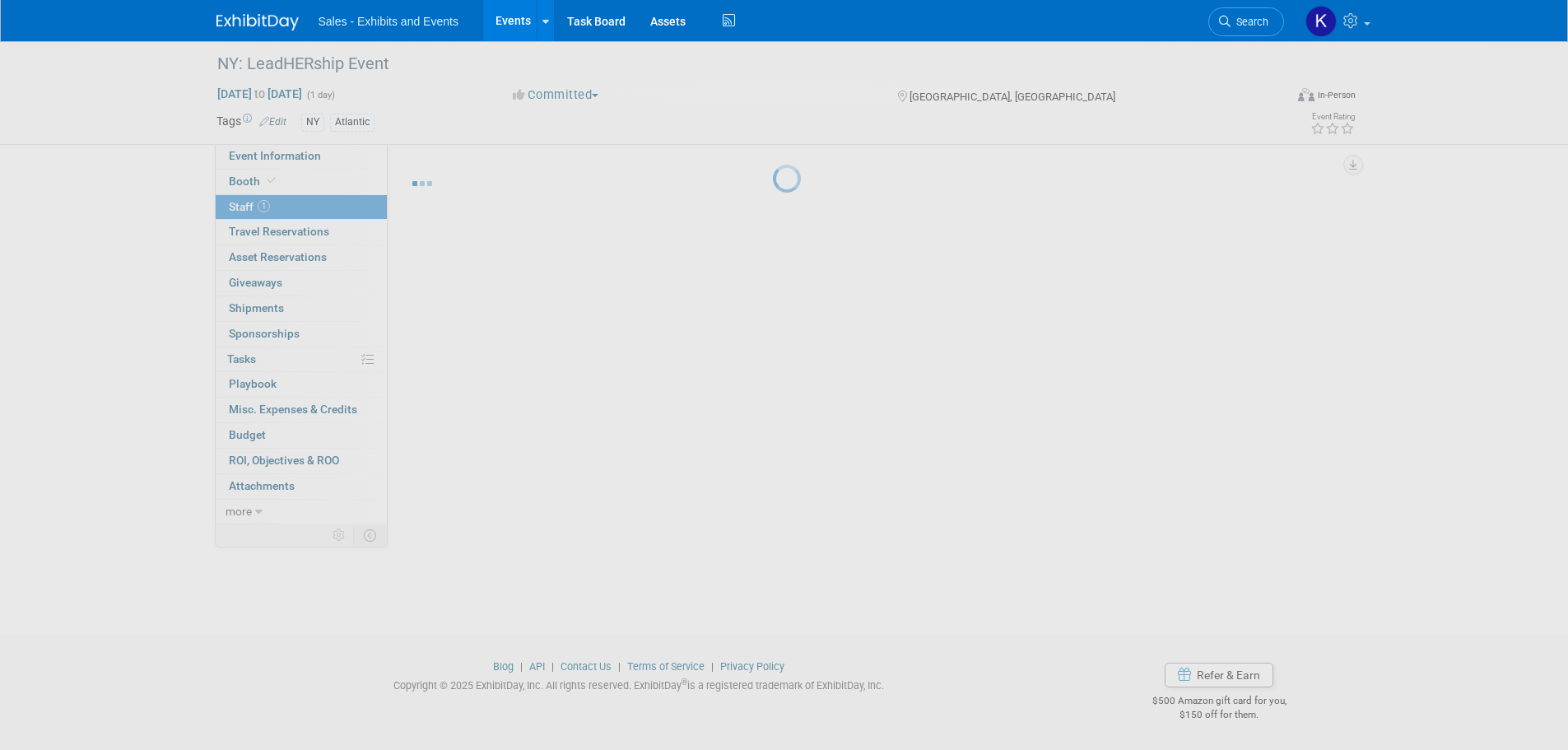
scroll to position [17, 0]
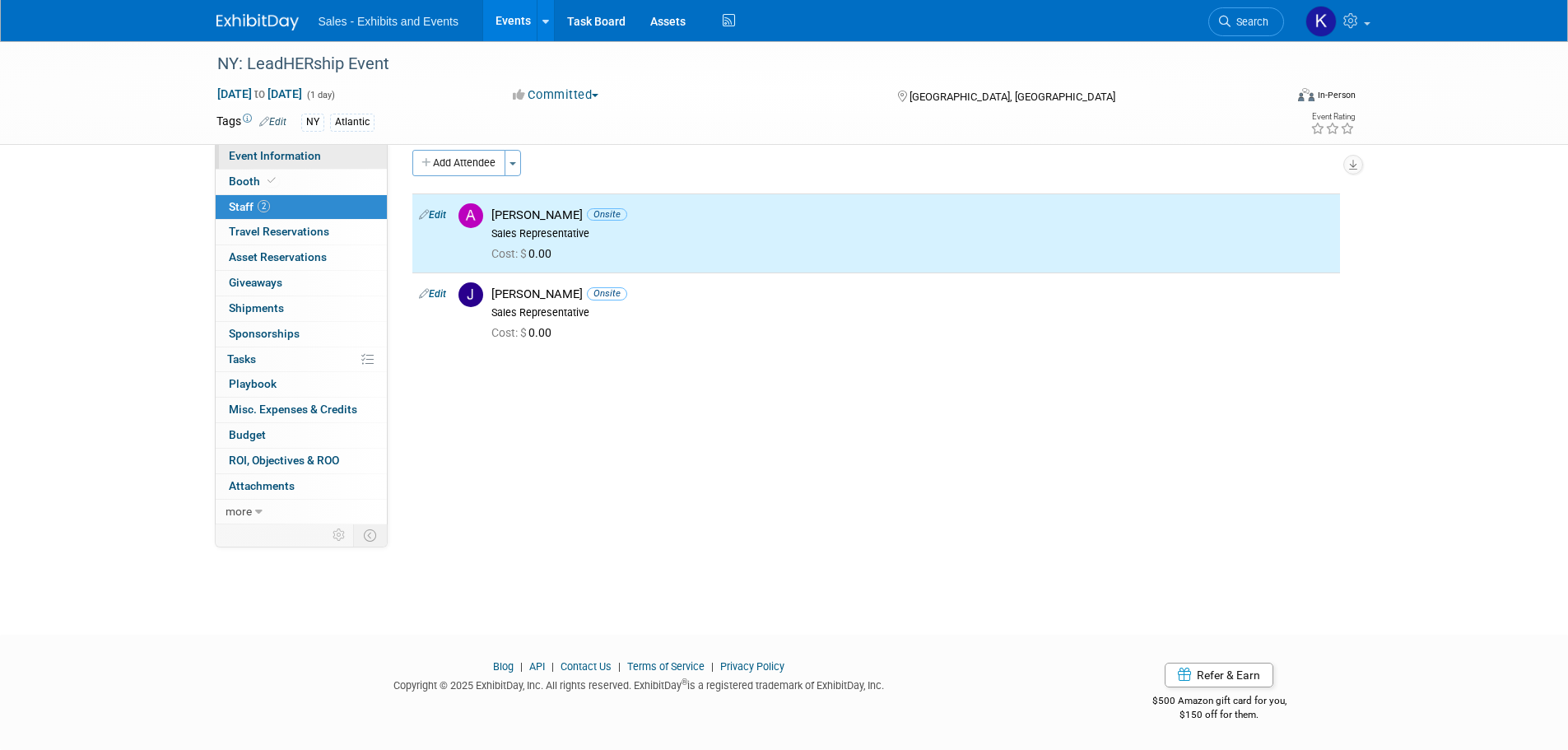
click at [260, 155] on span "Event Information" at bounding box center [275, 156] width 92 height 13
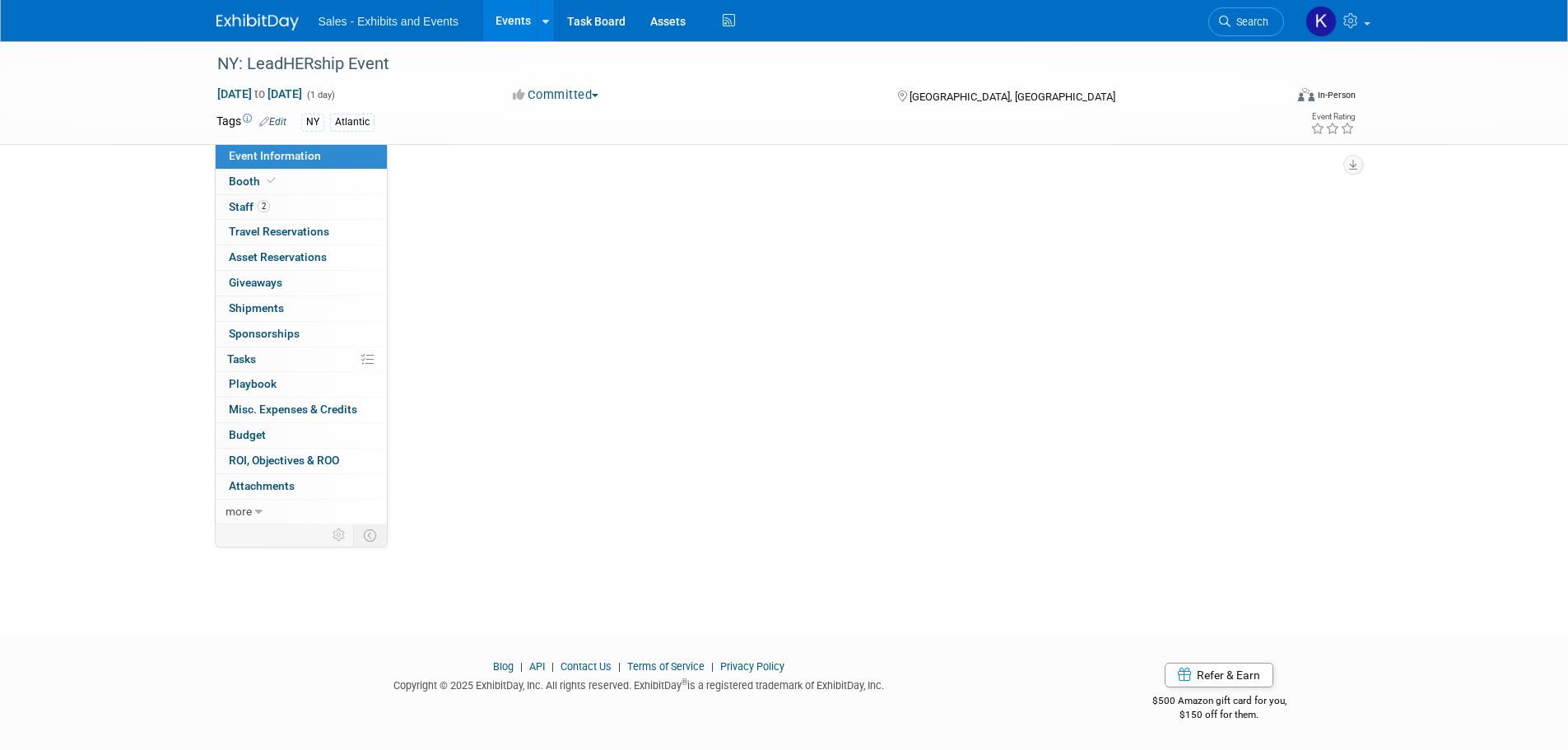
scroll to position [0, 0]
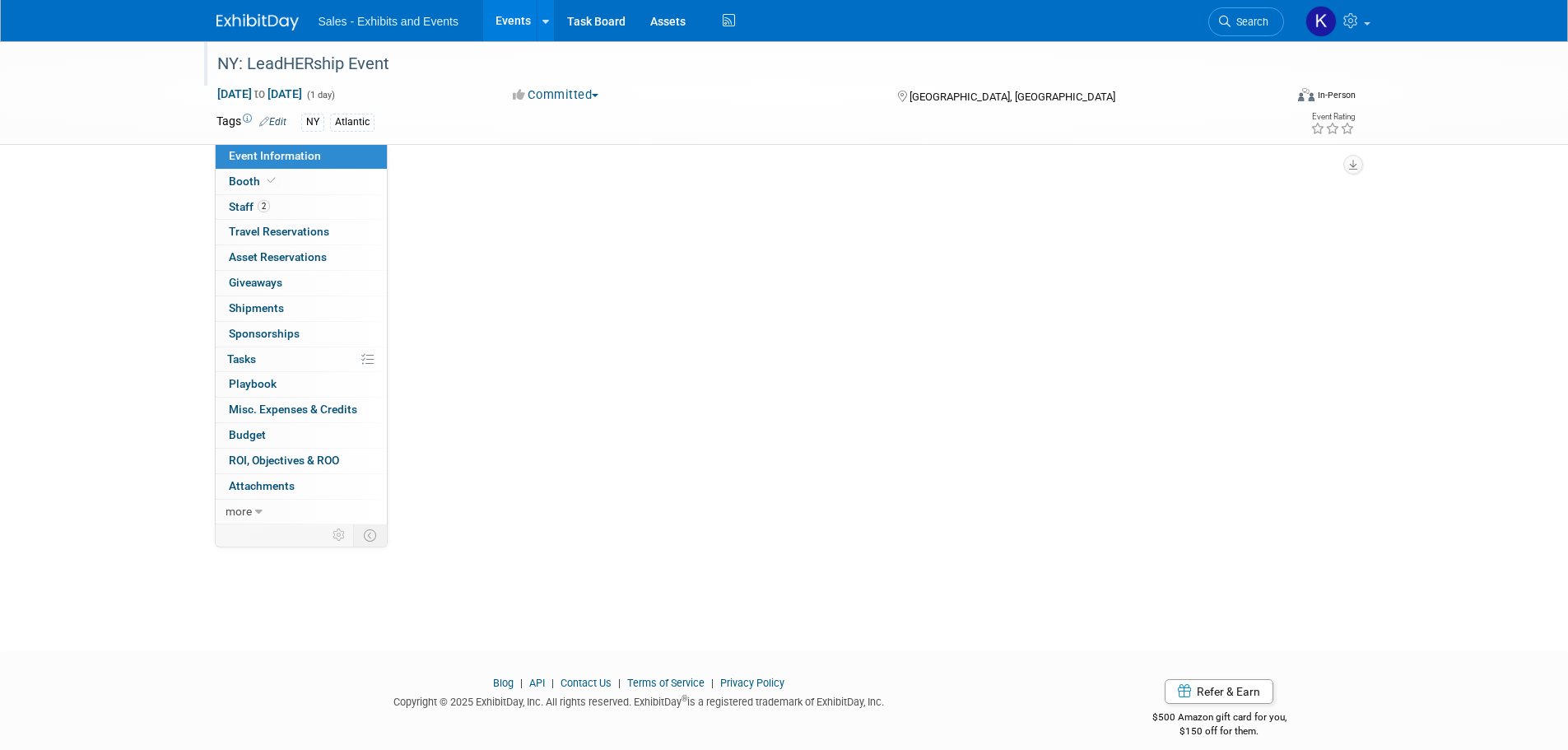
select select "Atlantic"
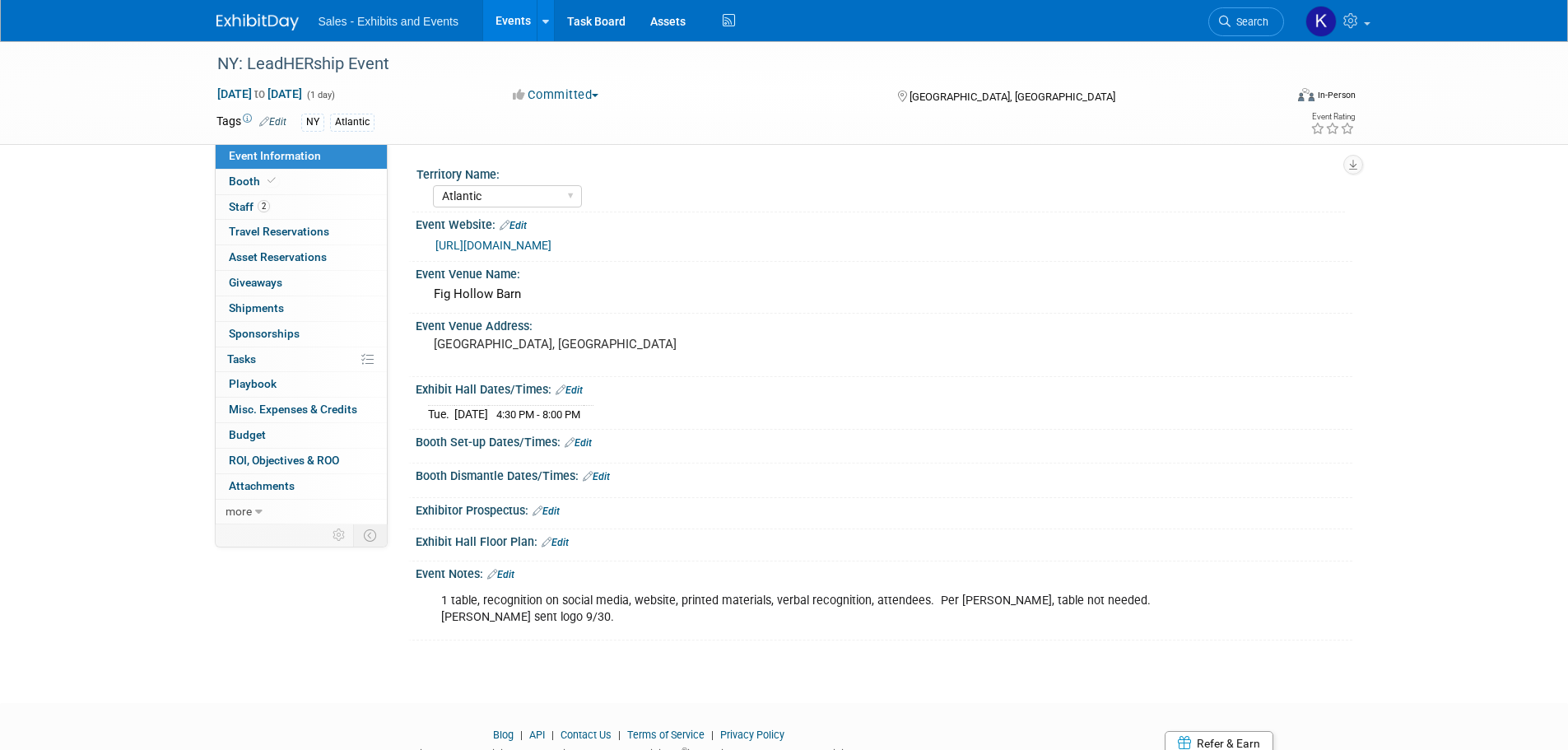
click at [260, 21] on img at bounding box center [257, 22] width 82 height 17
